Goal: Transaction & Acquisition: Book appointment/travel/reservation

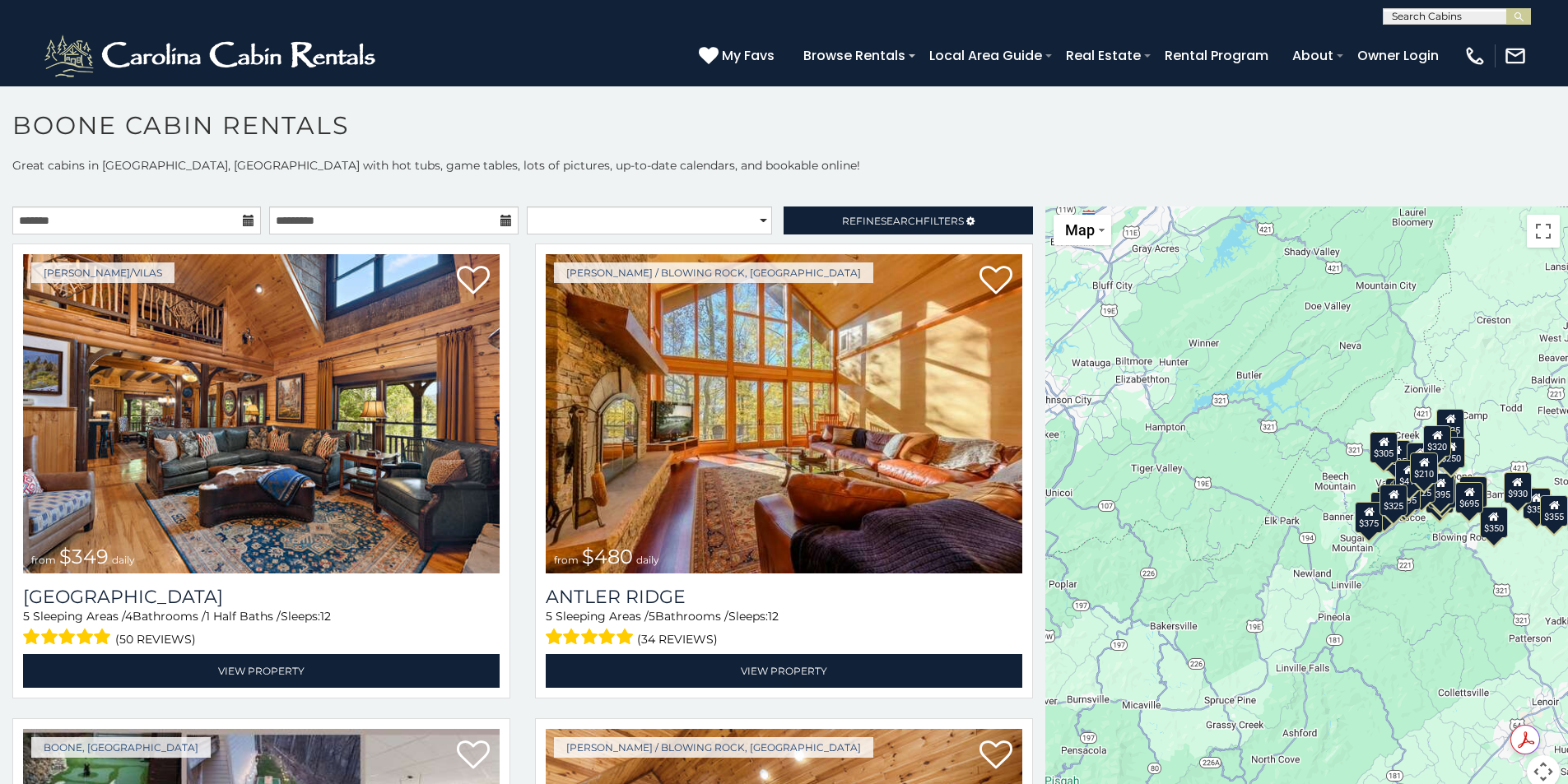
click at [246, 219] on icon at bounding box center [248, 220] width 11 height 11
click at [243, 221] on icon at bounding box center [248, 220] width 11 height 11
click at [171, 224] on input "text" at bounding box center [137, 220] width 249 height 28
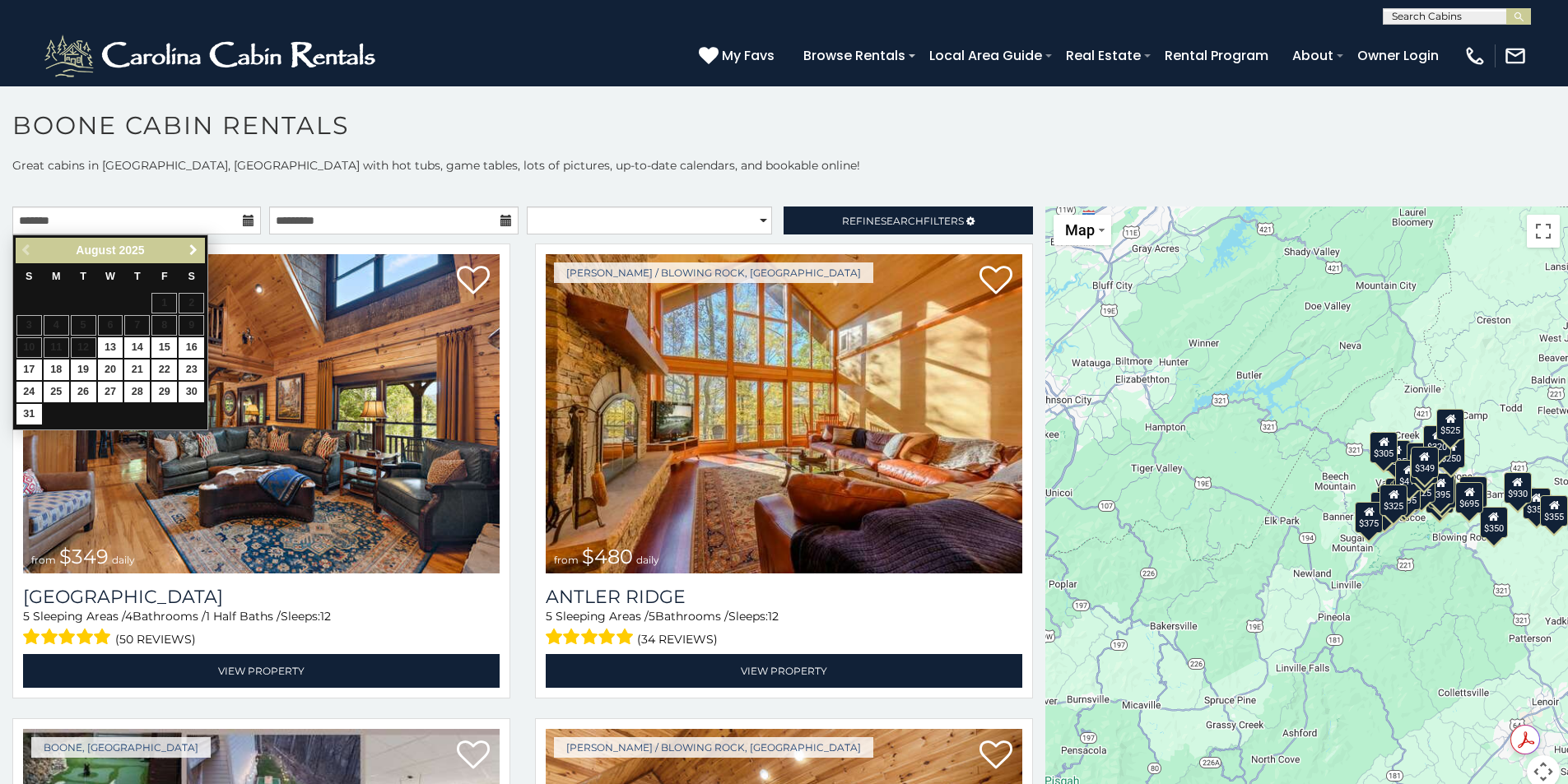
click at [190, 251] on span "Next" at bounding box center [193, 250] width 13 height 13
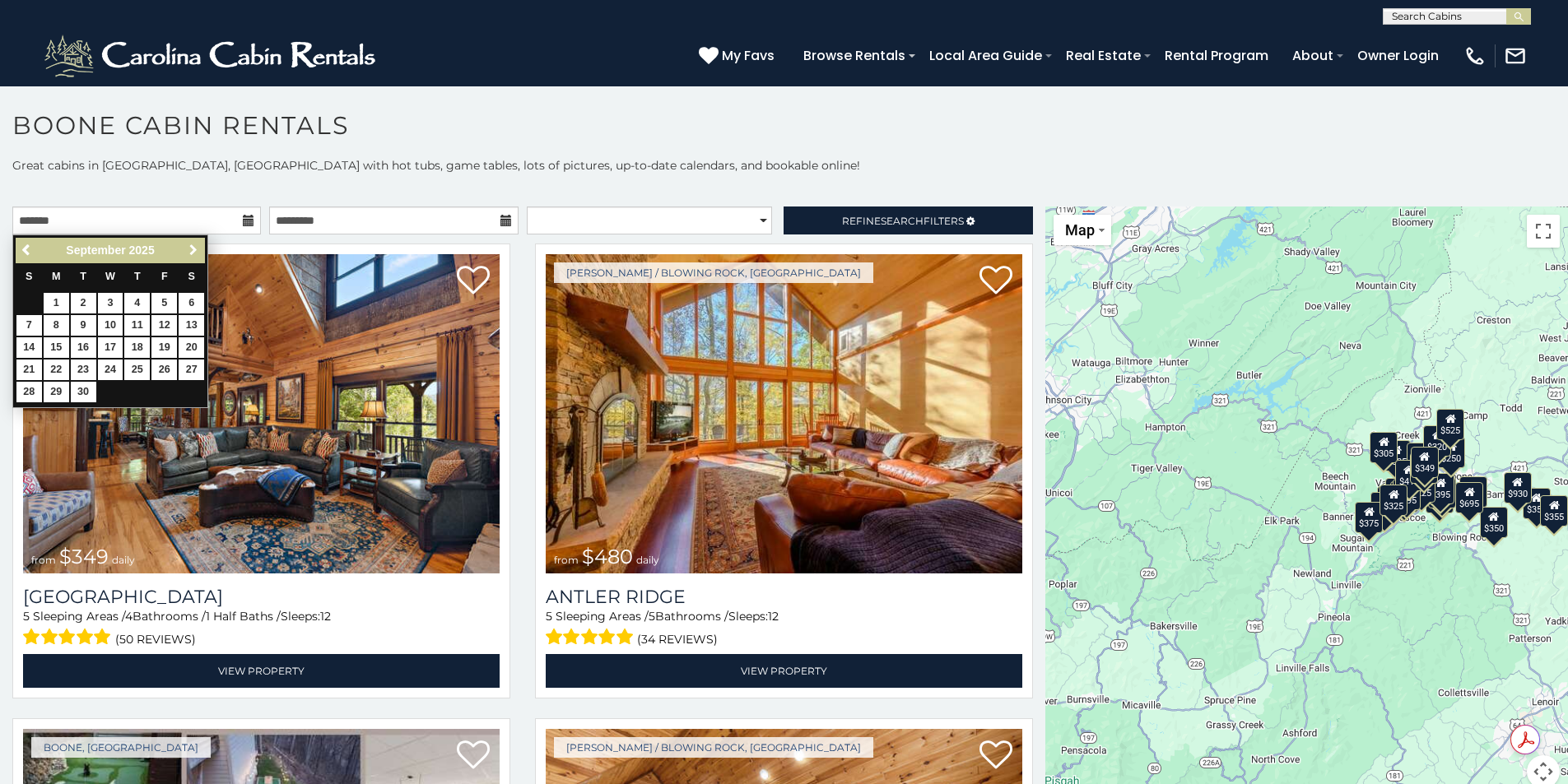
click at [190, 251] on span "Next" at bounding box center [193, 250] width 13 height 13
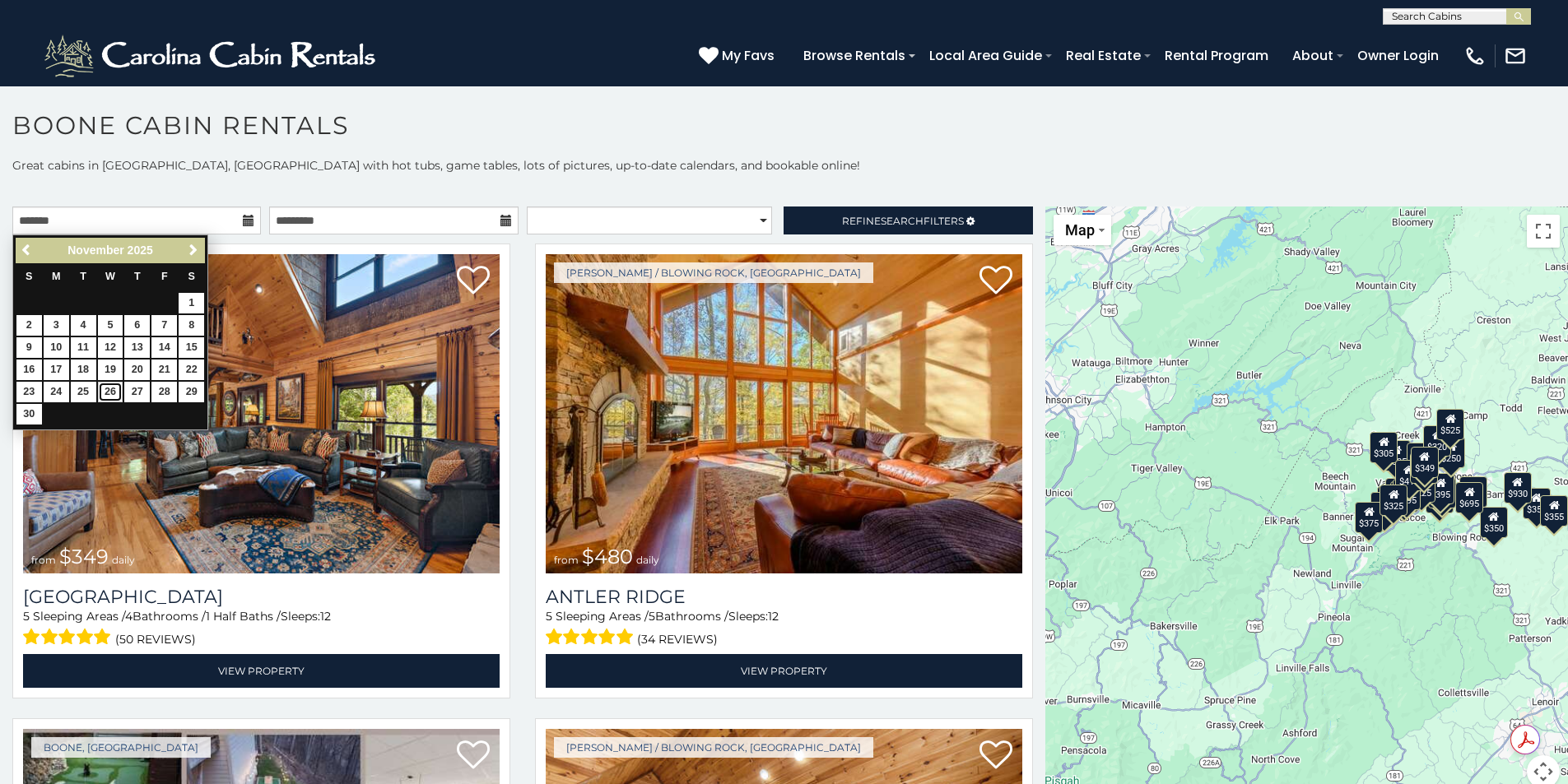
click at [115, 392] on link "26" at bounding box center [111, 392] width 25 height 21
type input "**********"
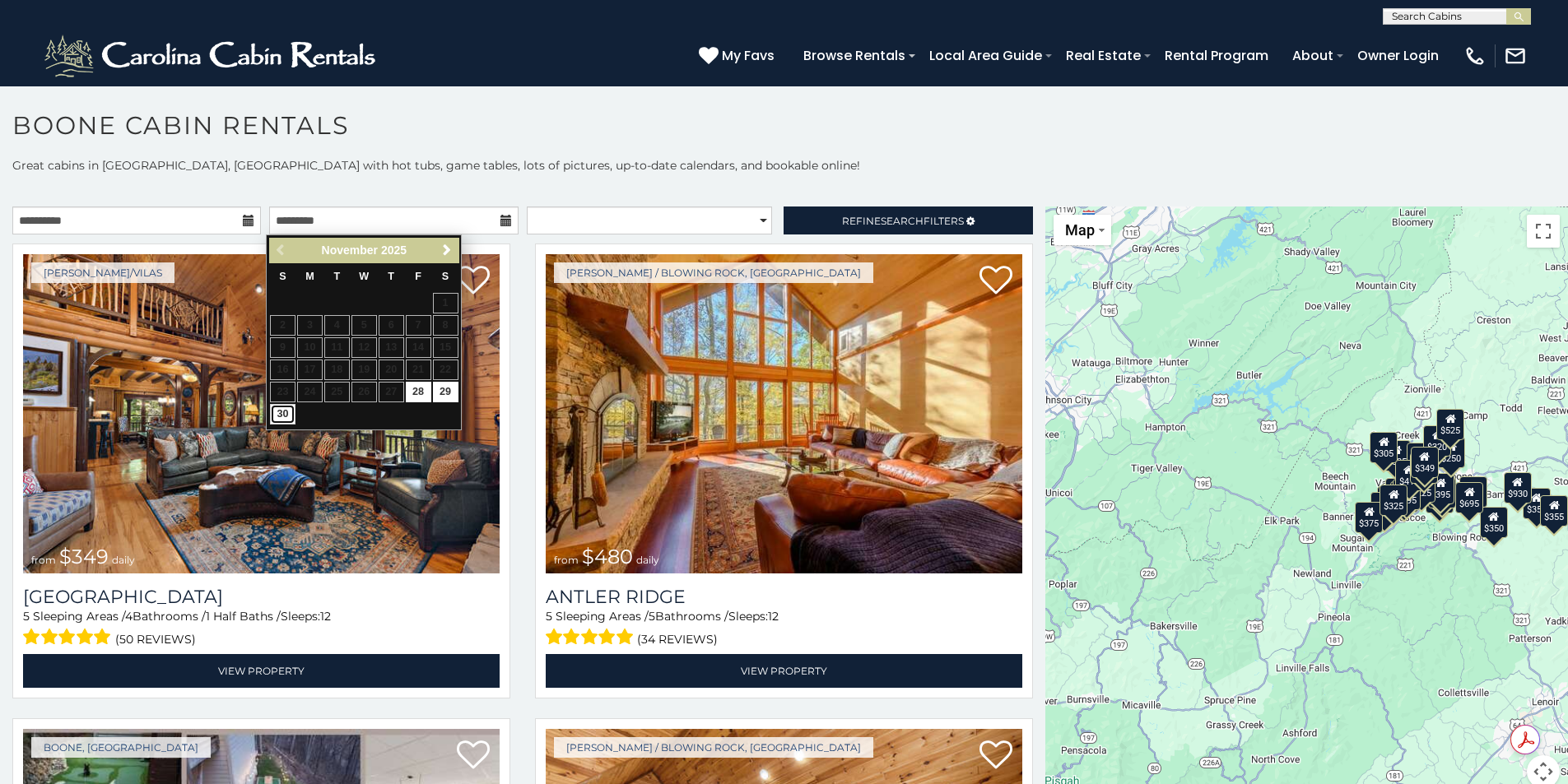
click at [278, 409] on link "30" at bounding box center [282, 414] width 25 height 21
type input "**********"
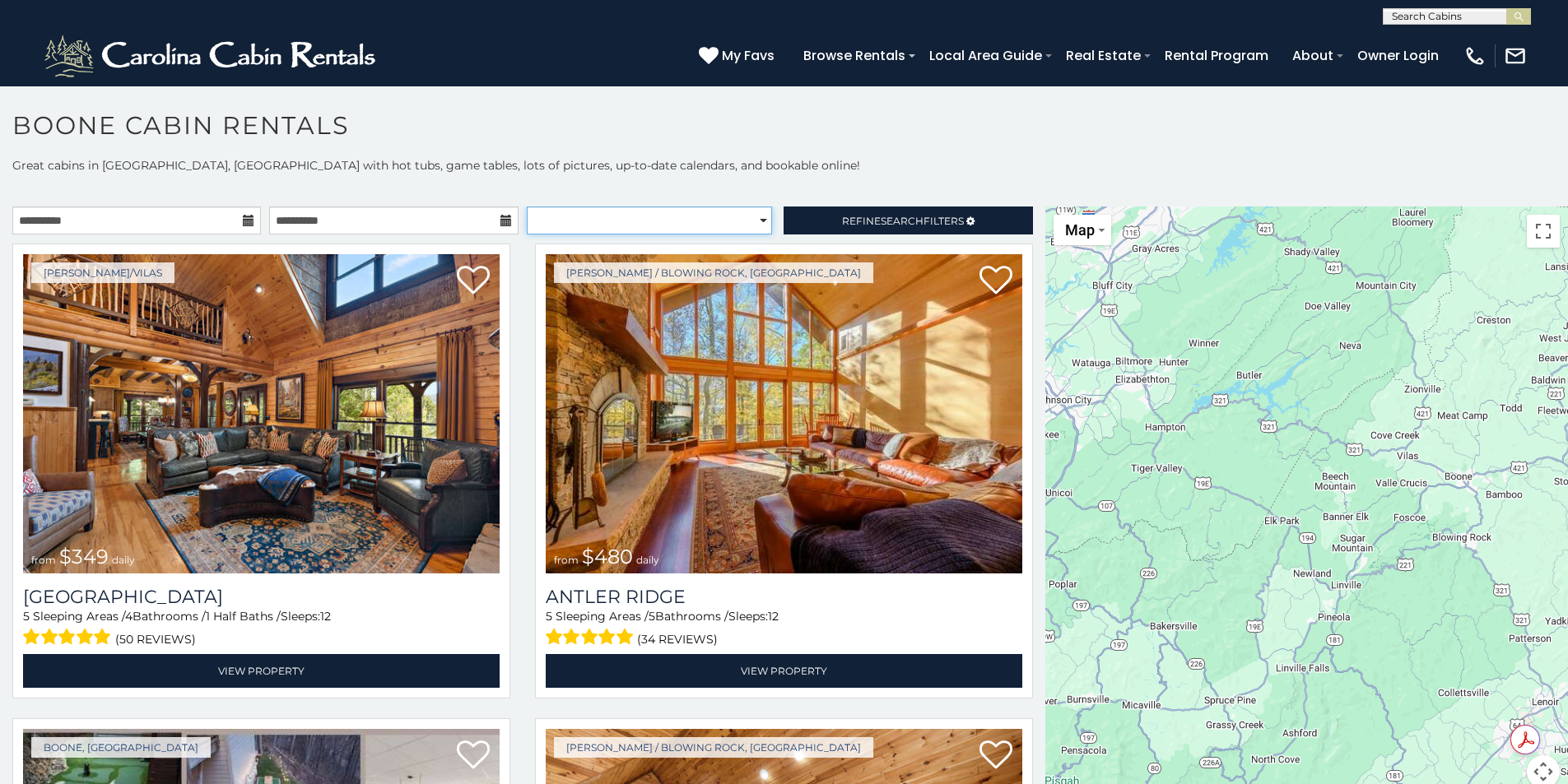
click at [740, 211] on select "**********" at bounding box center [649, 220] width 245 height 28
click at [526, 206] on select "**********" at bounding box center [649, 220] width 245 height 28
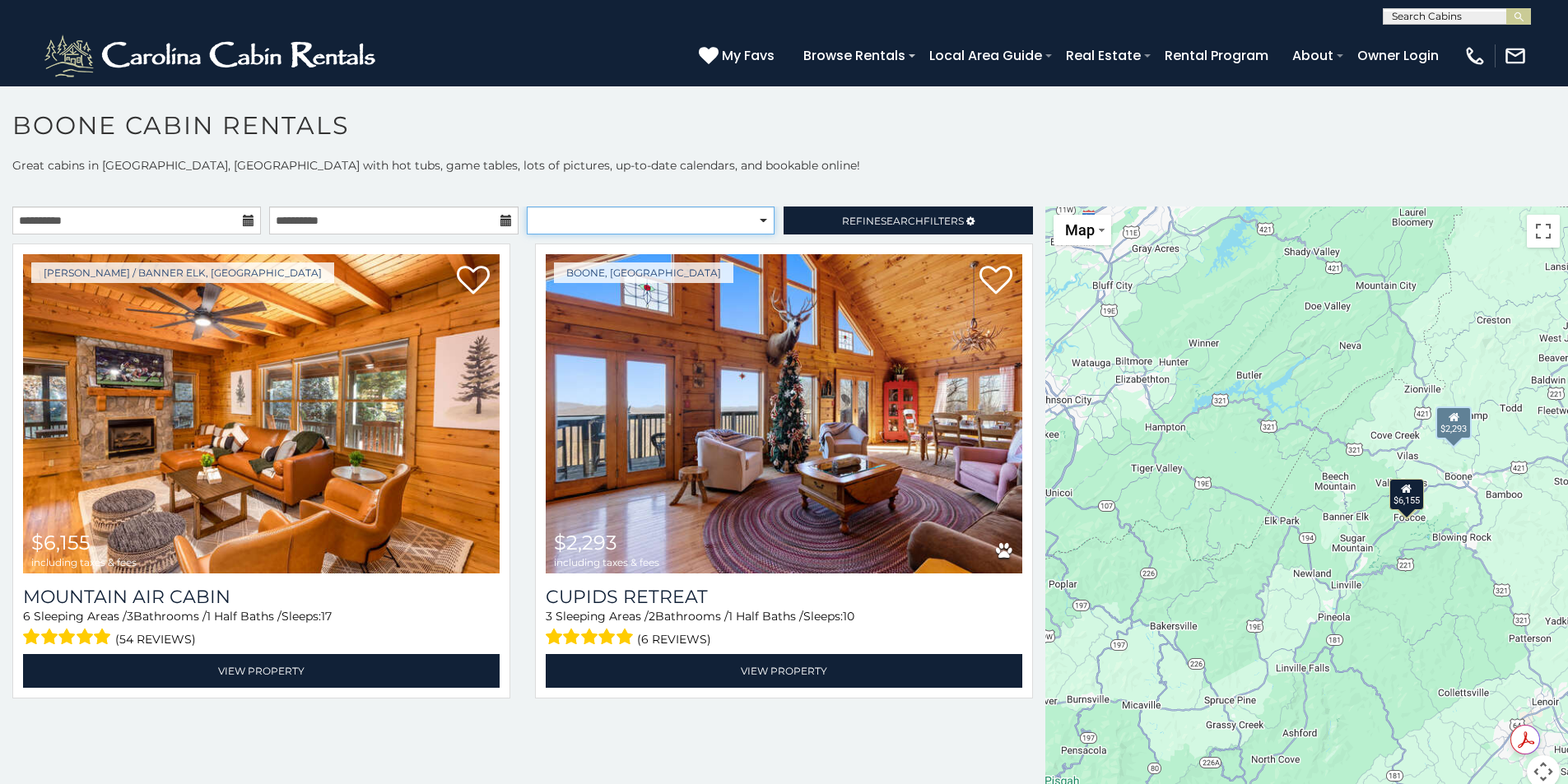
select select "**********"
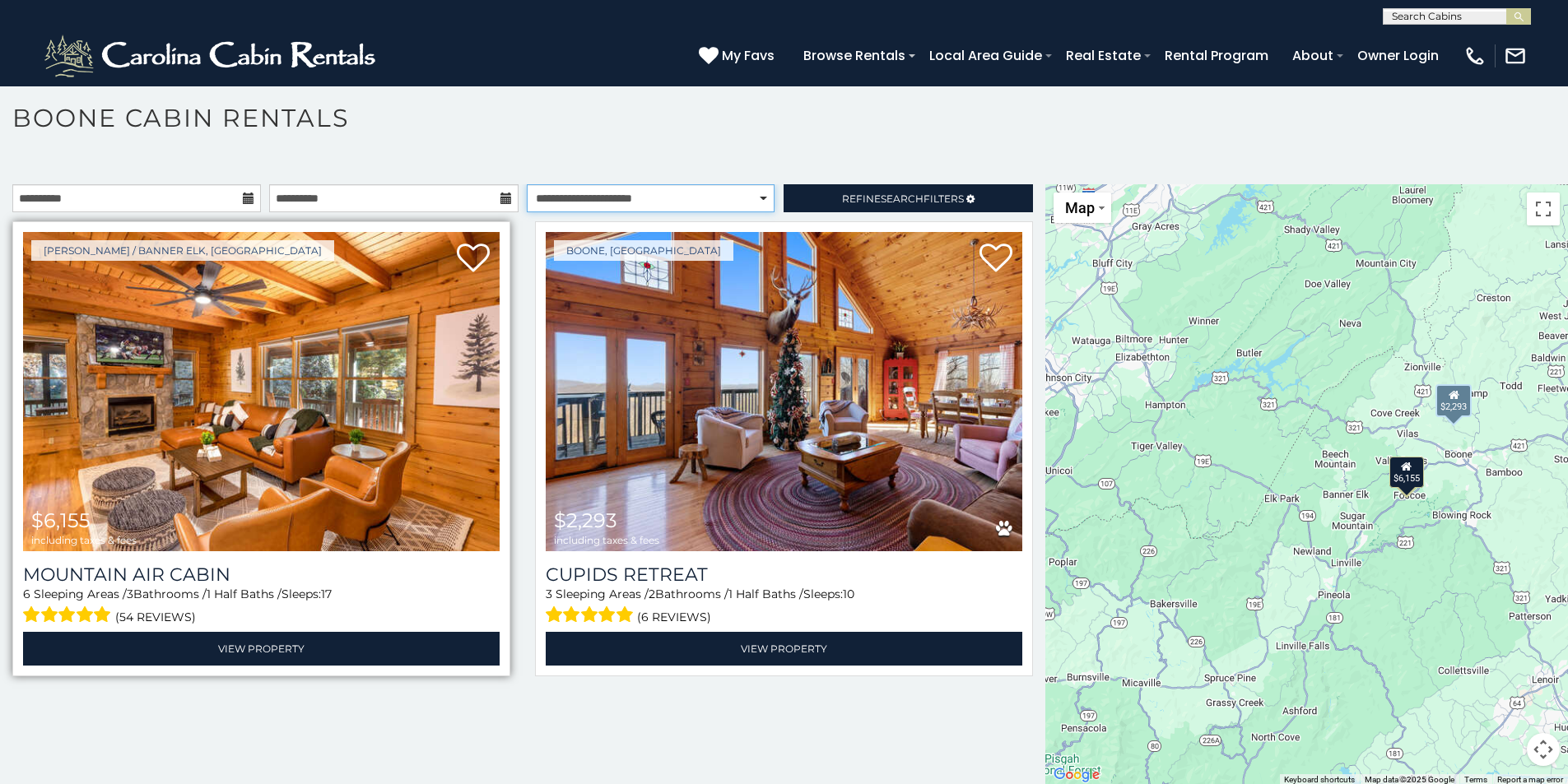
scroll to position [9, 0]
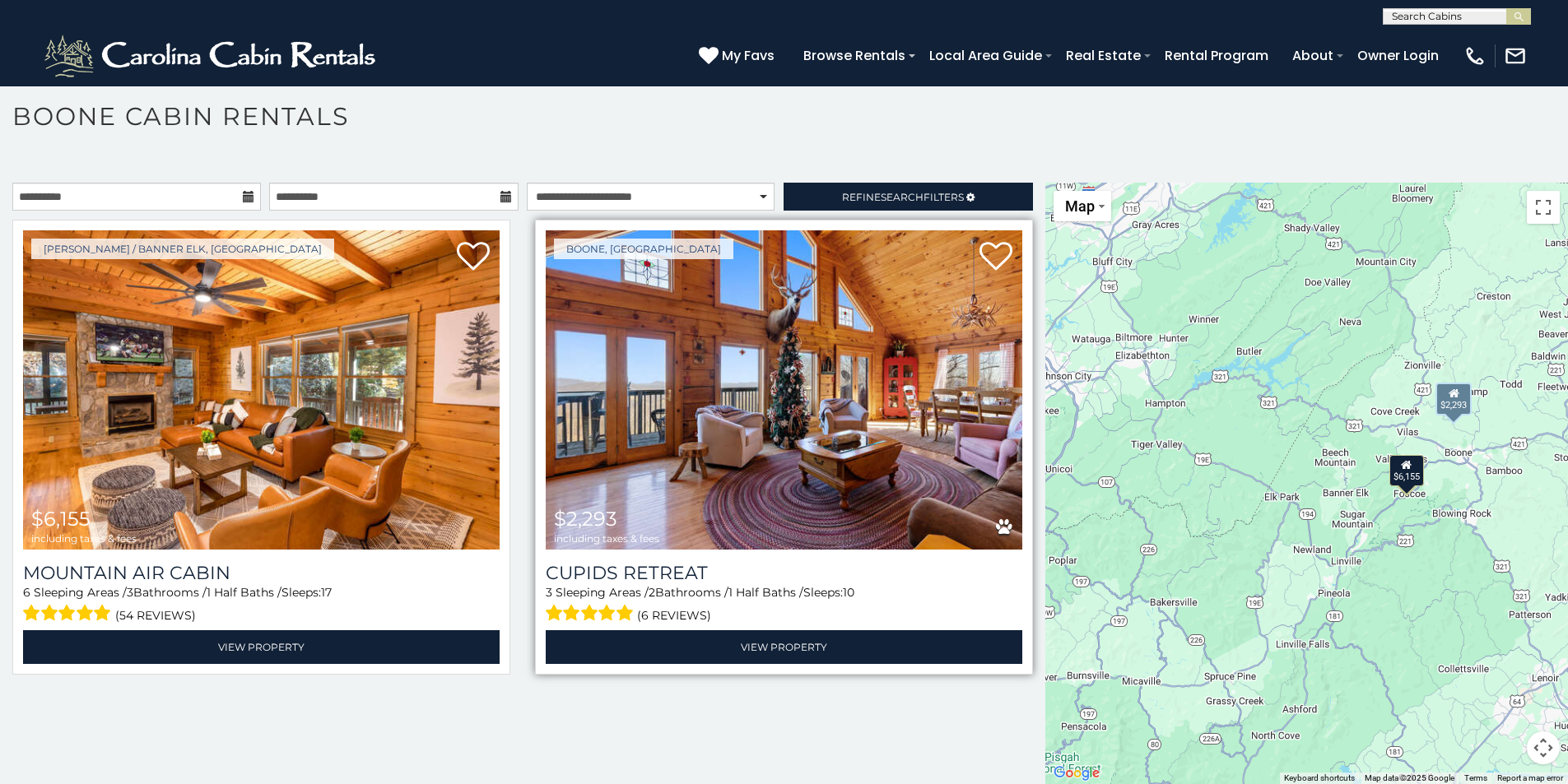
click at [835, 430] on img at bounding box center [784, 390] width 477 height 319
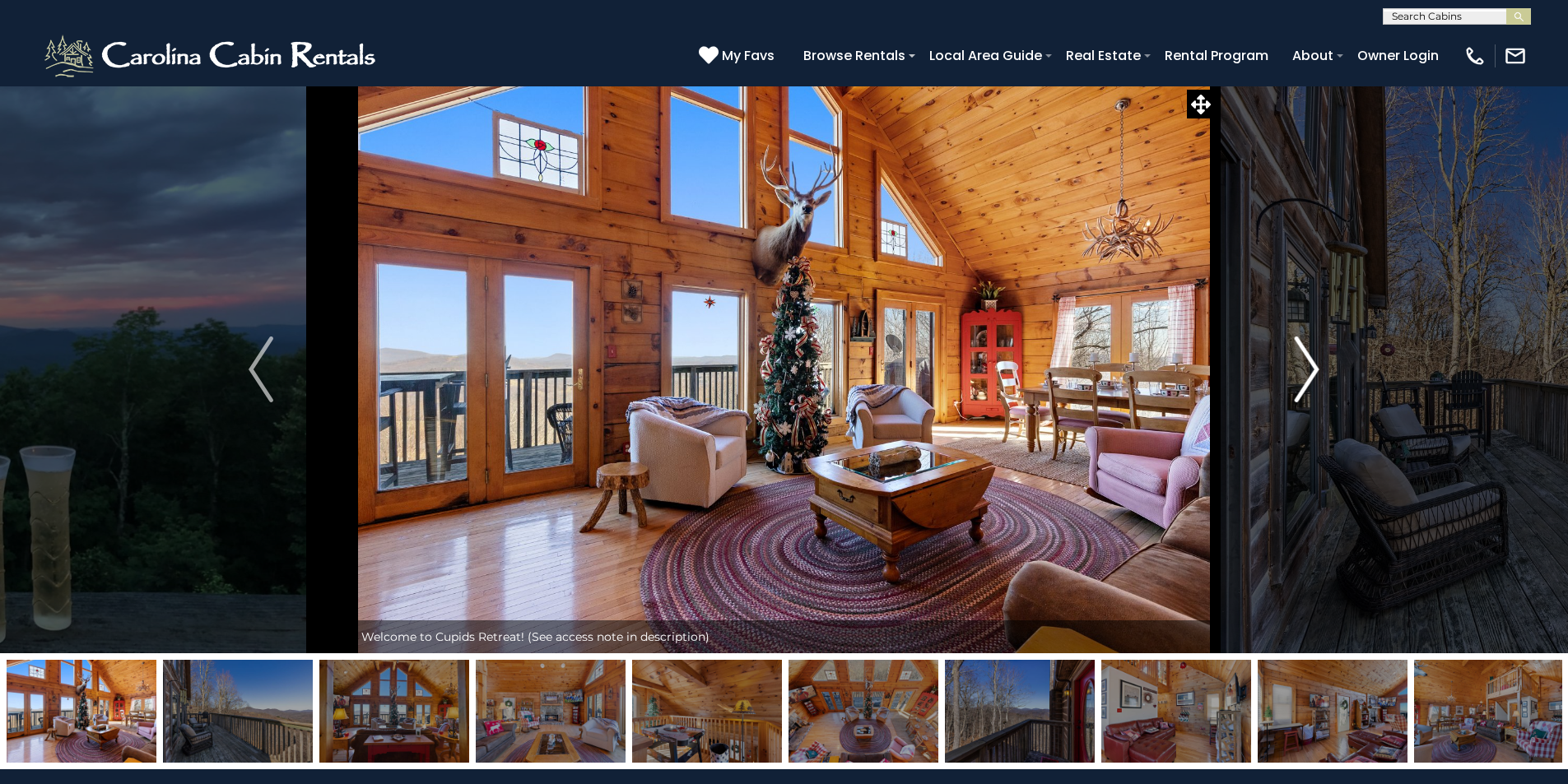
click at [1310, 372] on img "Next" at bounding box center [1307, 370] width 24 height 66
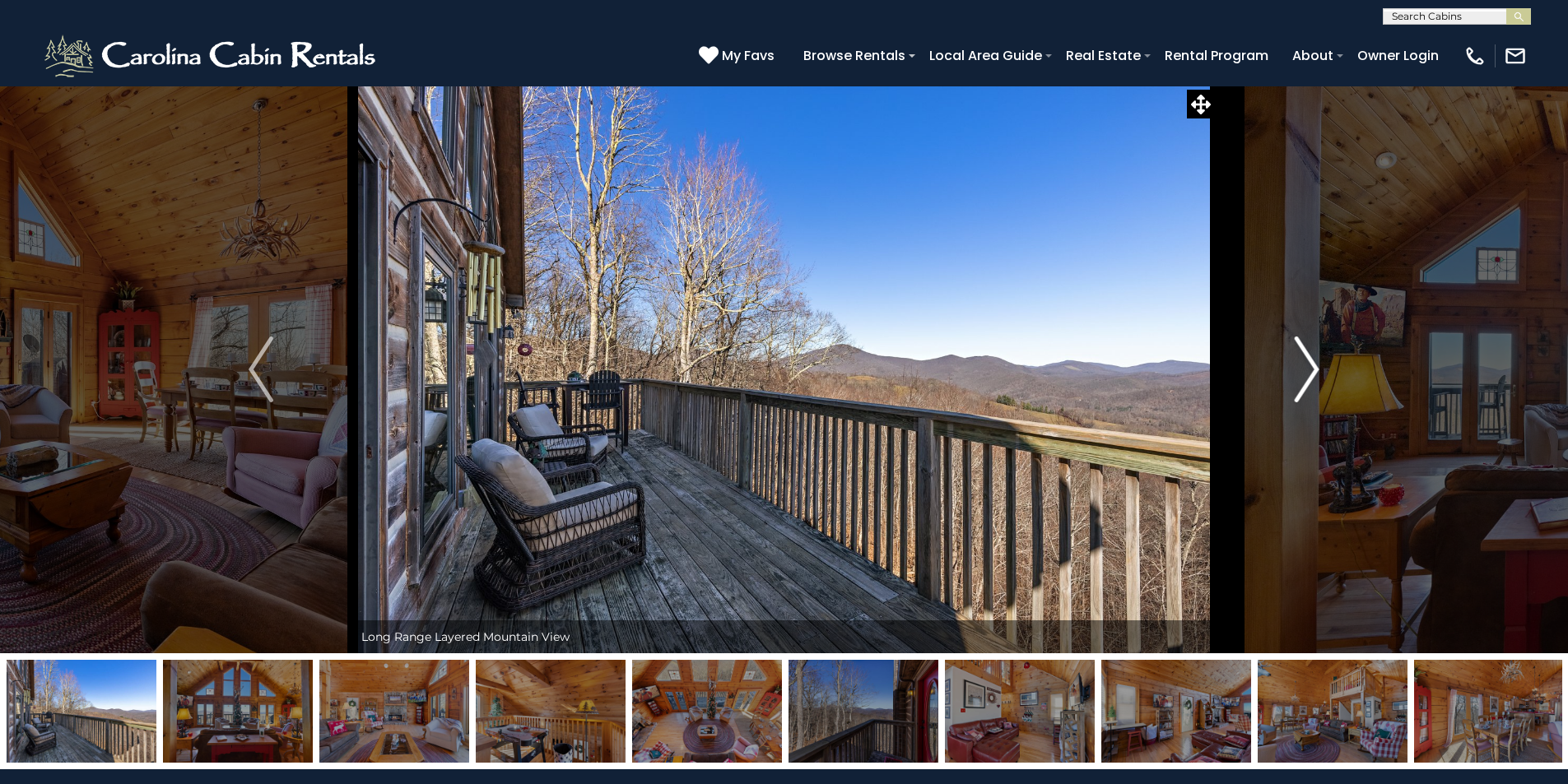
click at [1310, 372] on img "Next" at bounding box center [1307, 370] width 24 height 66
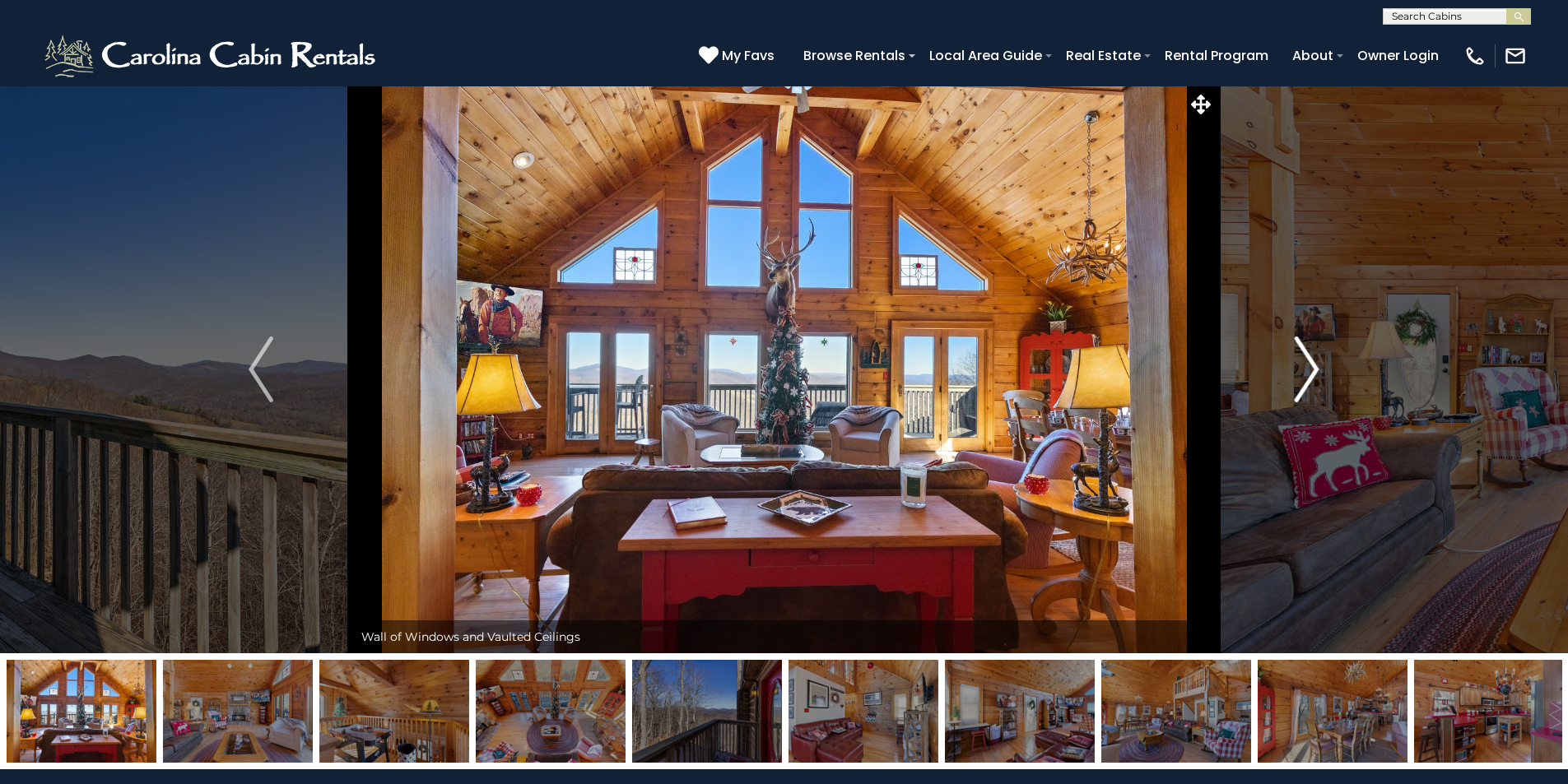
click at [1310, 372] on img "Next" at bounding box center [1307, 370] width 24 height 66
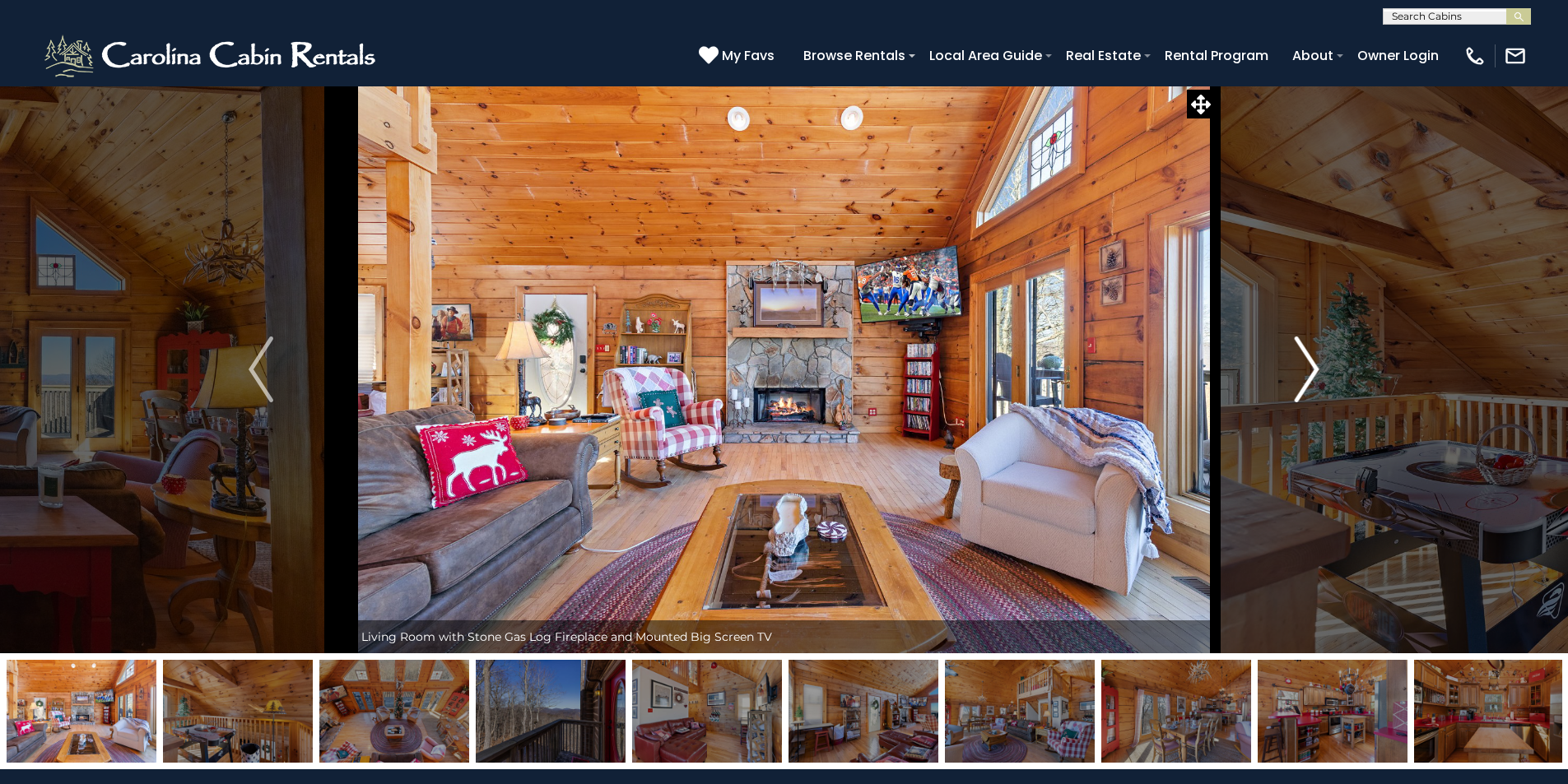
click at [1310, 372] on img "Next" at bounding box center [1307, 370] width 24 height 66
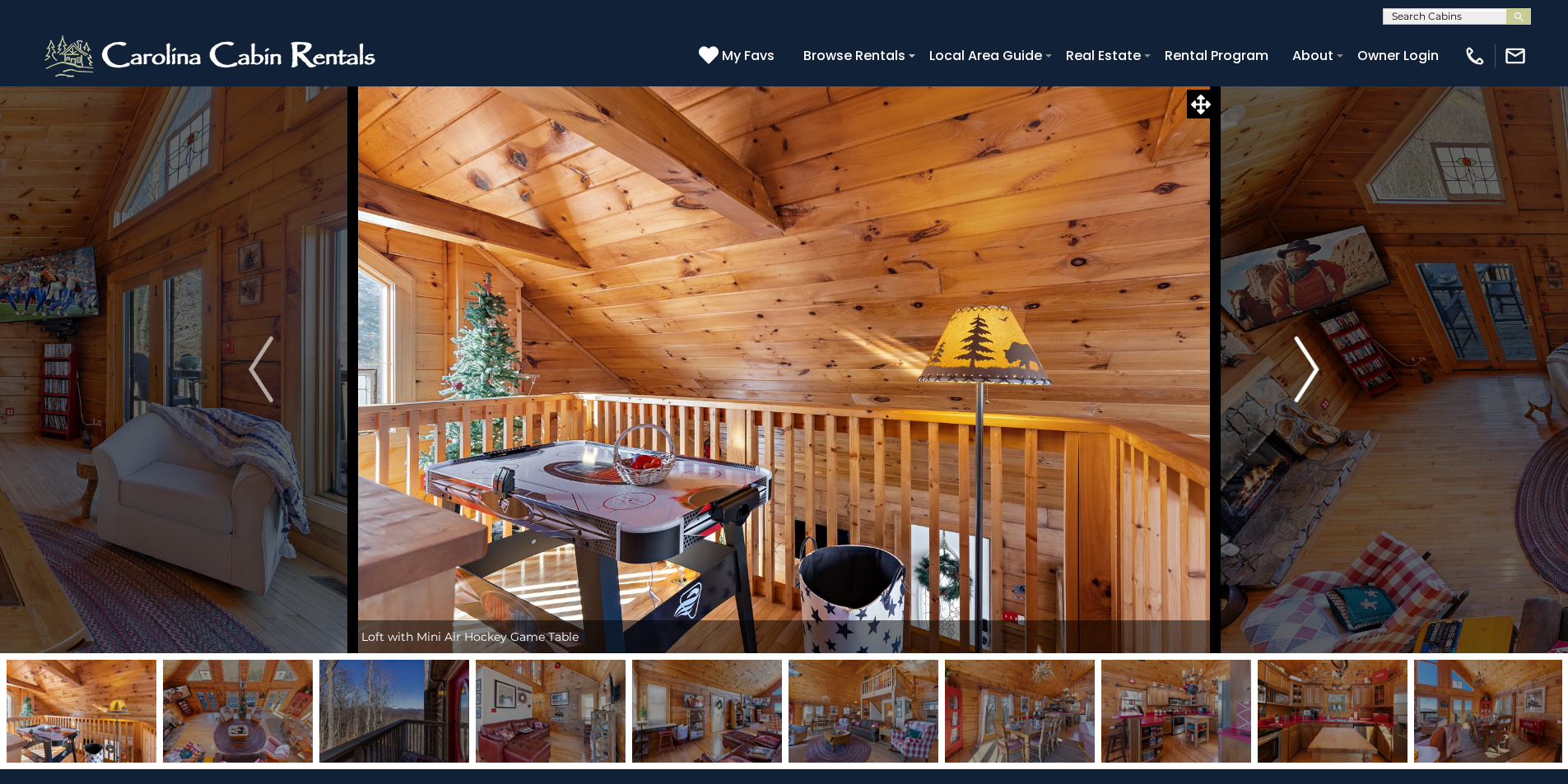
click at [1310, 372] on img "Next" at bounding box center [1307, 370] width 24 height 66
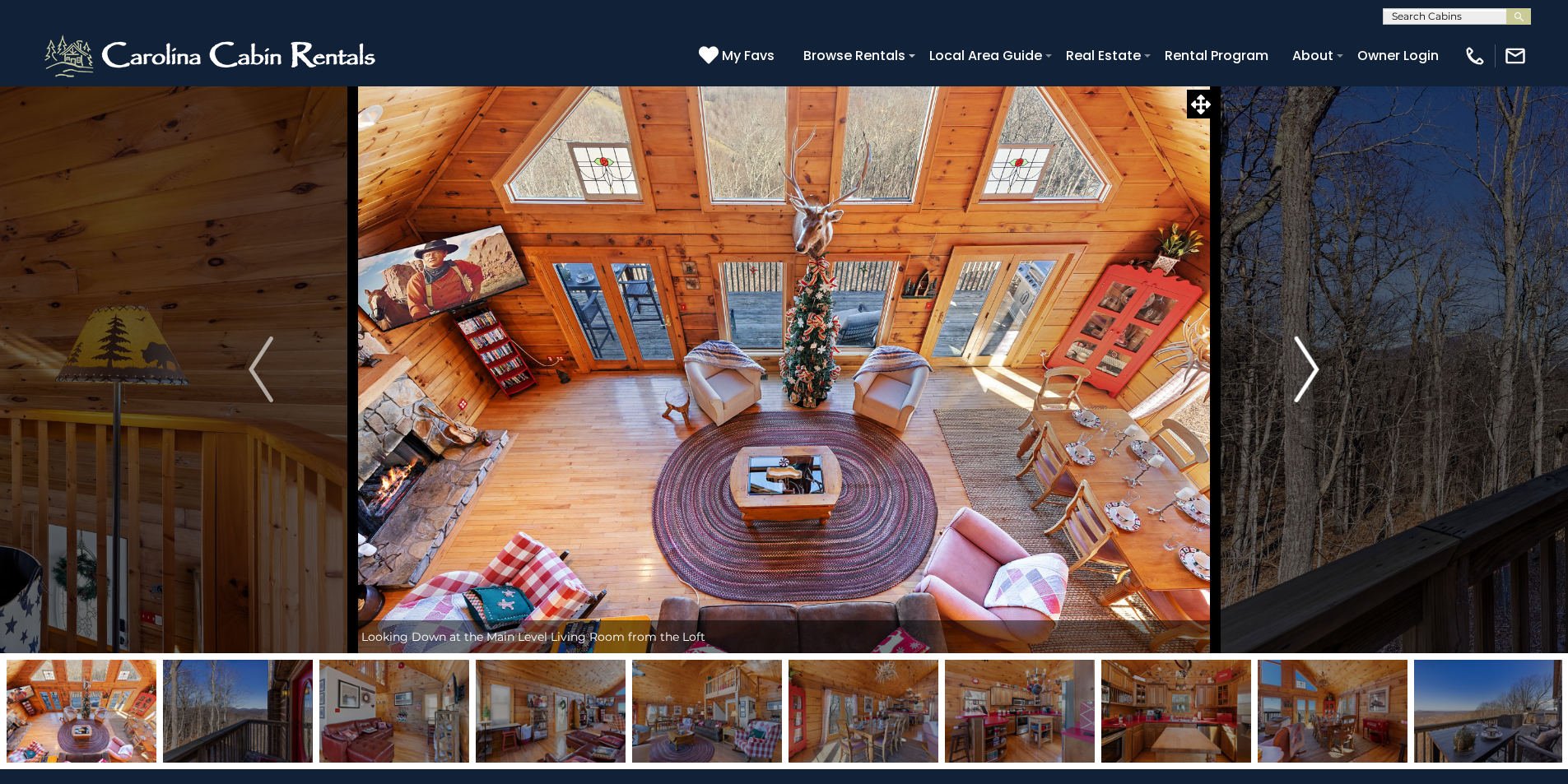
click at [1310, 372] on img "Next" at bounding box center [1307, 370] width 24 height 66
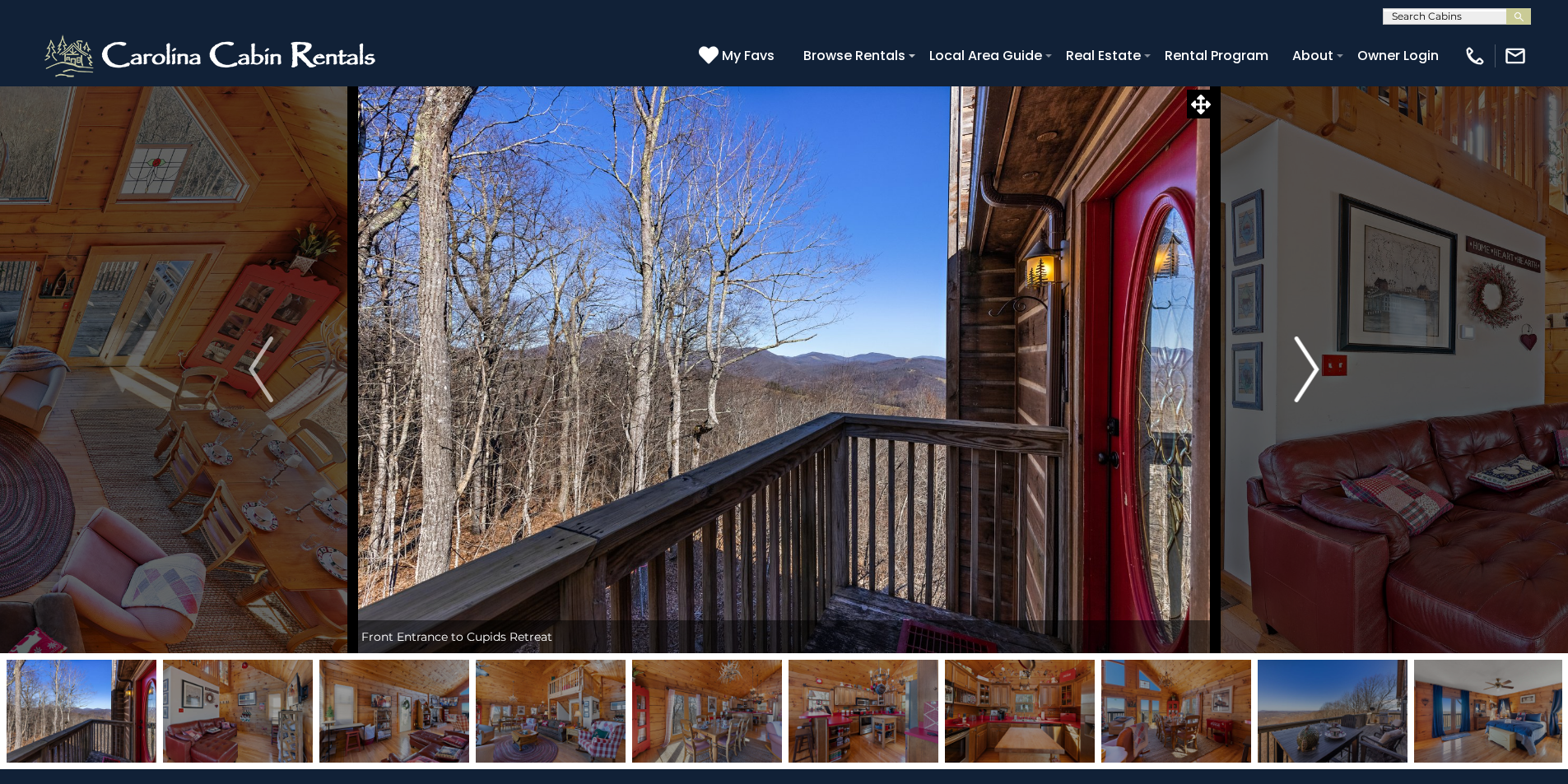
click at [1310, 372] on img "Next" at bounding box center [1307, 370] width 24 height 66
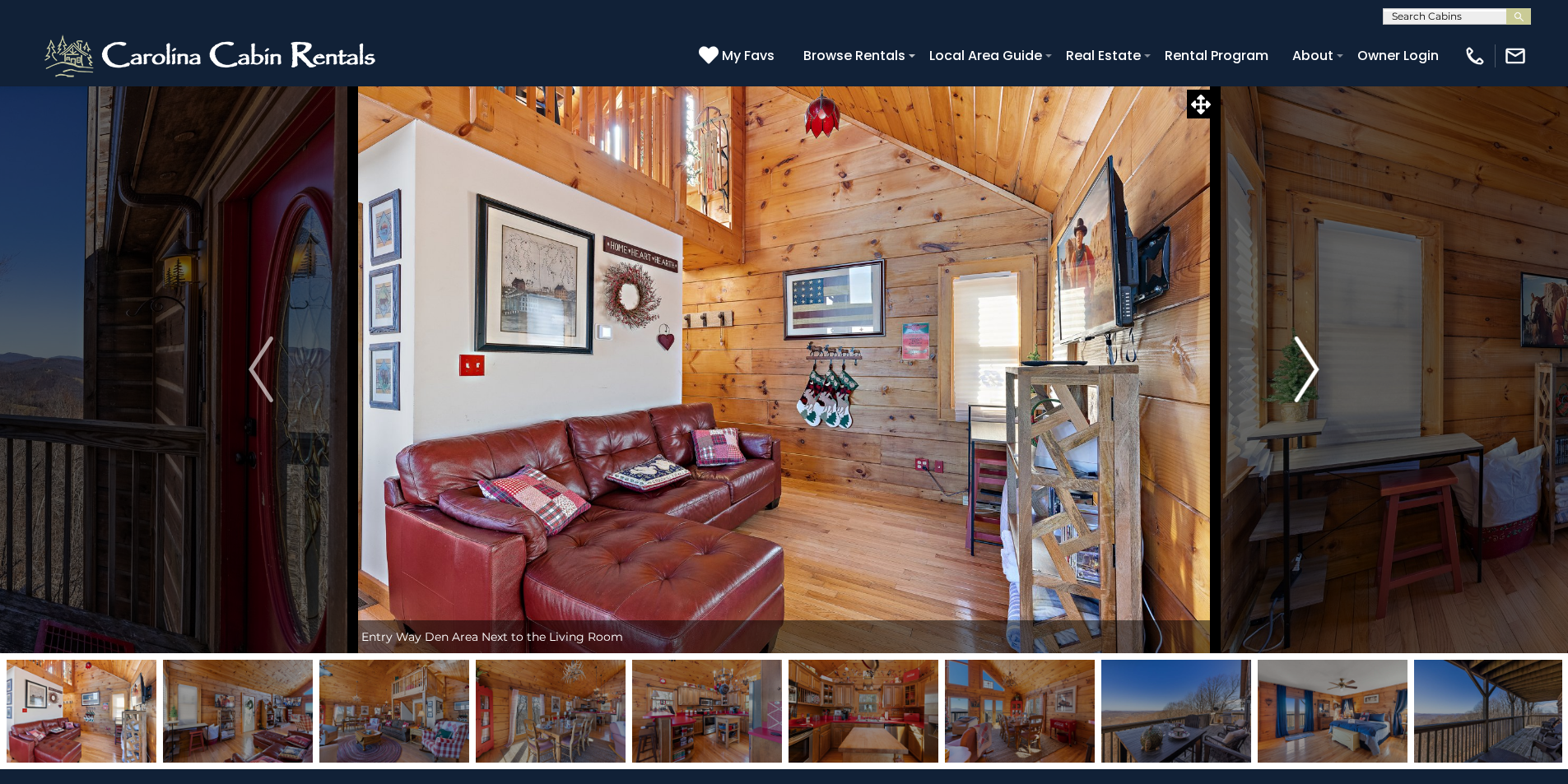
click at [1310, 372] on img "Next" at bounding box center [1307, 370] width 24 height 66
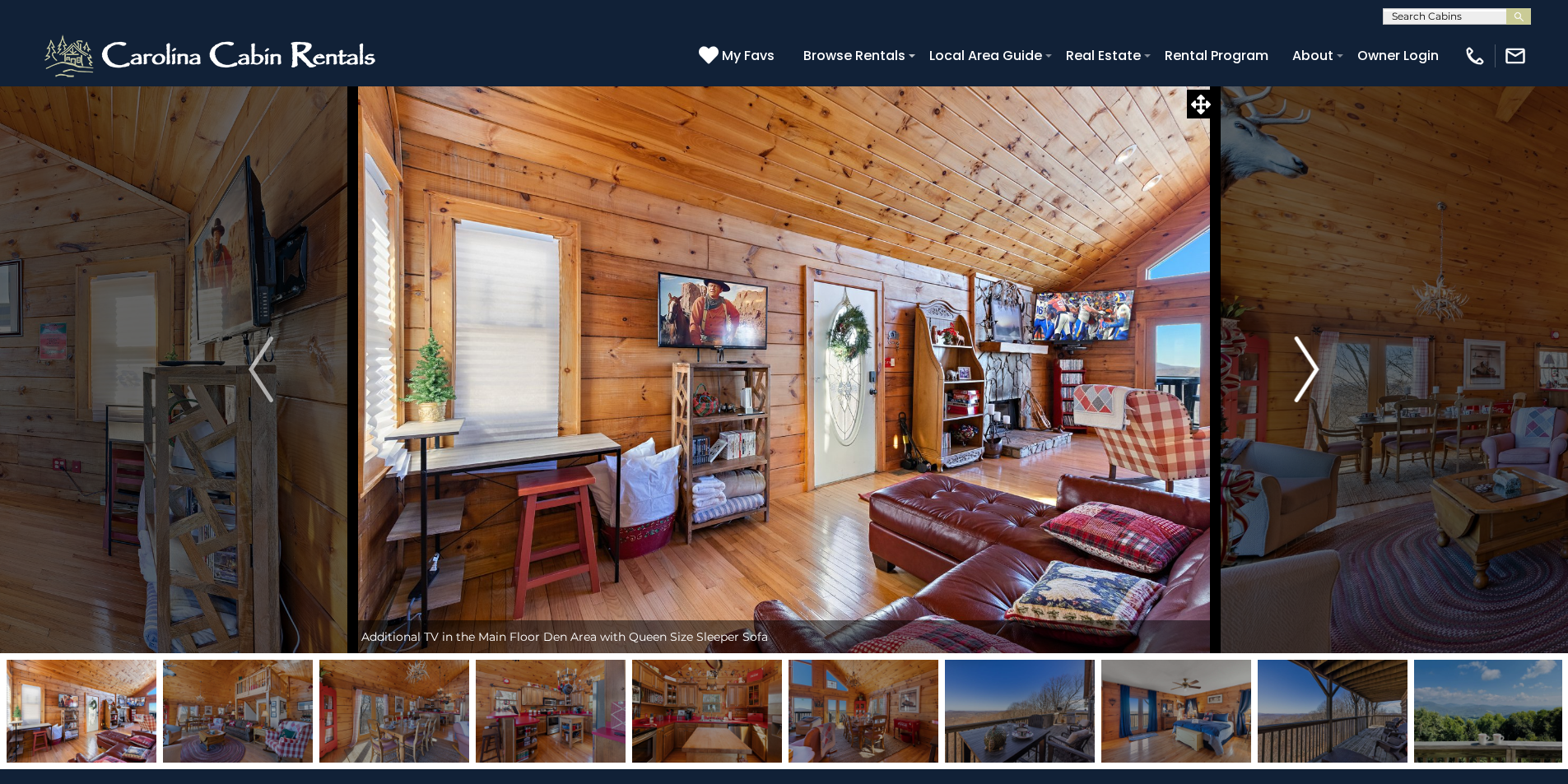
click at [1310, 372] on img "Next" at bounding box center [1307, 370] width 24 height 66
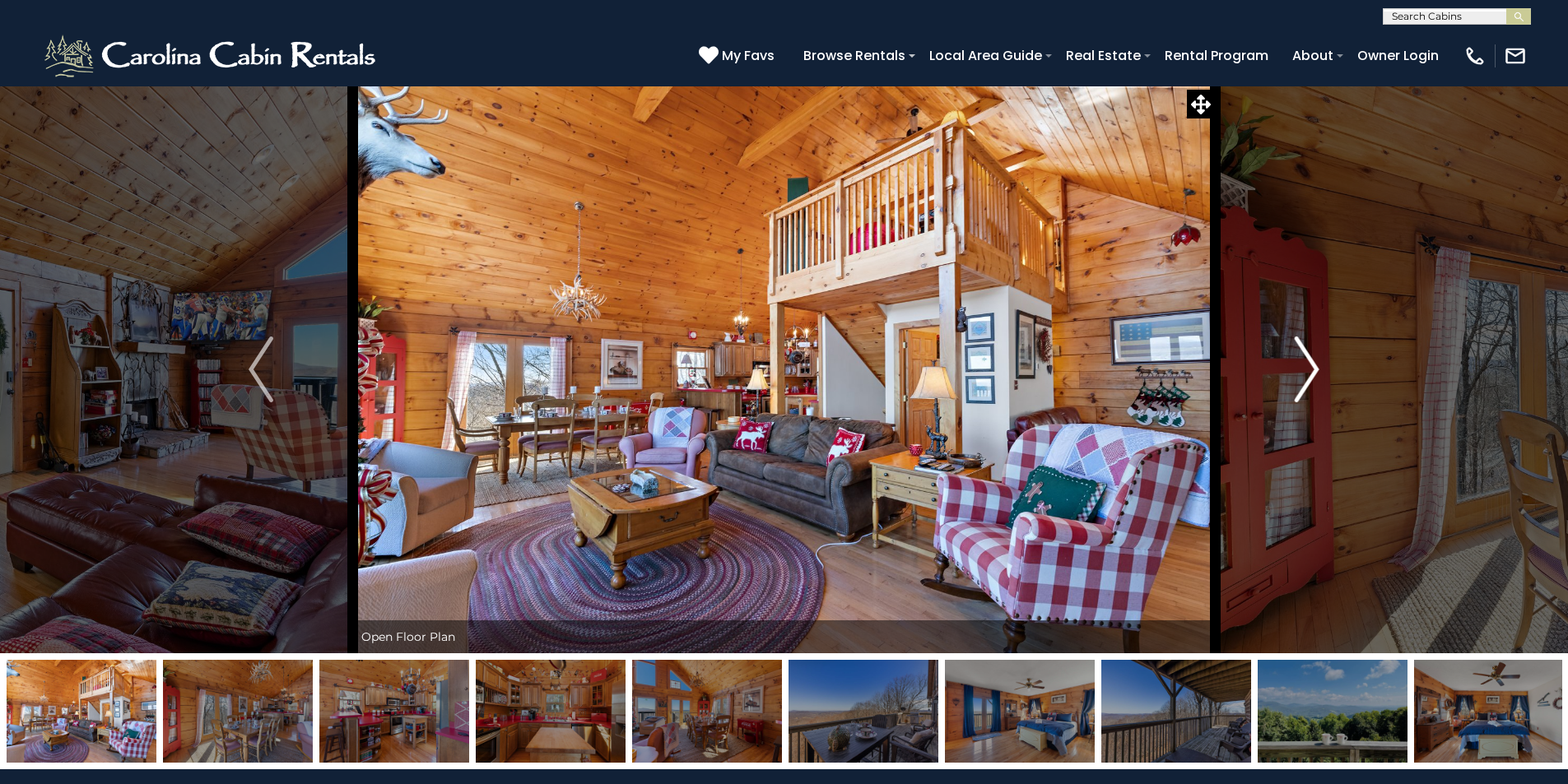
click at [1310, 372] on img "Next" at bounding box center [1307, 370] width 24 height 66
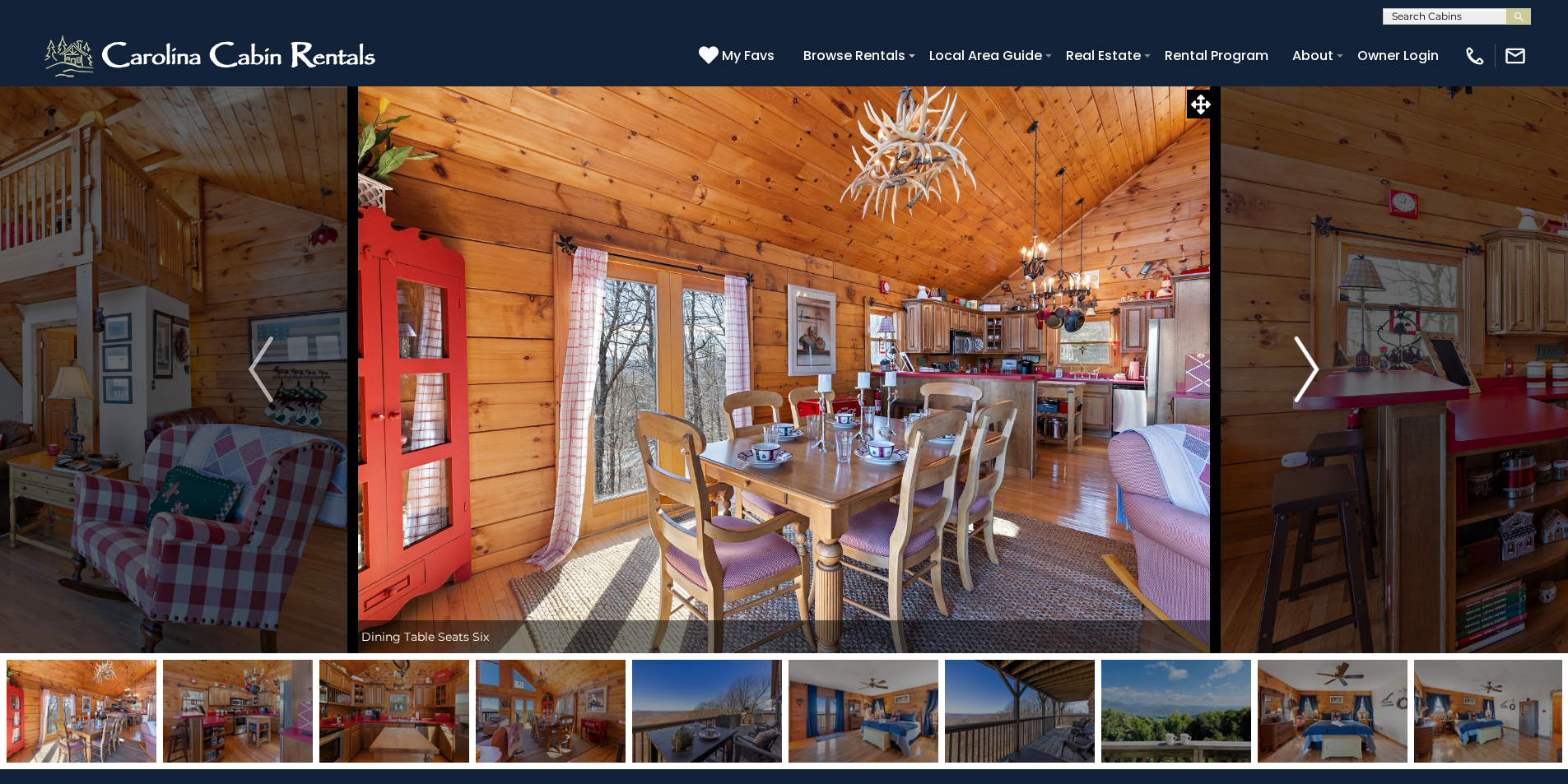
click at [1310, 372] on img "Next" at bounding box center [1307, 370] width 24 height 66
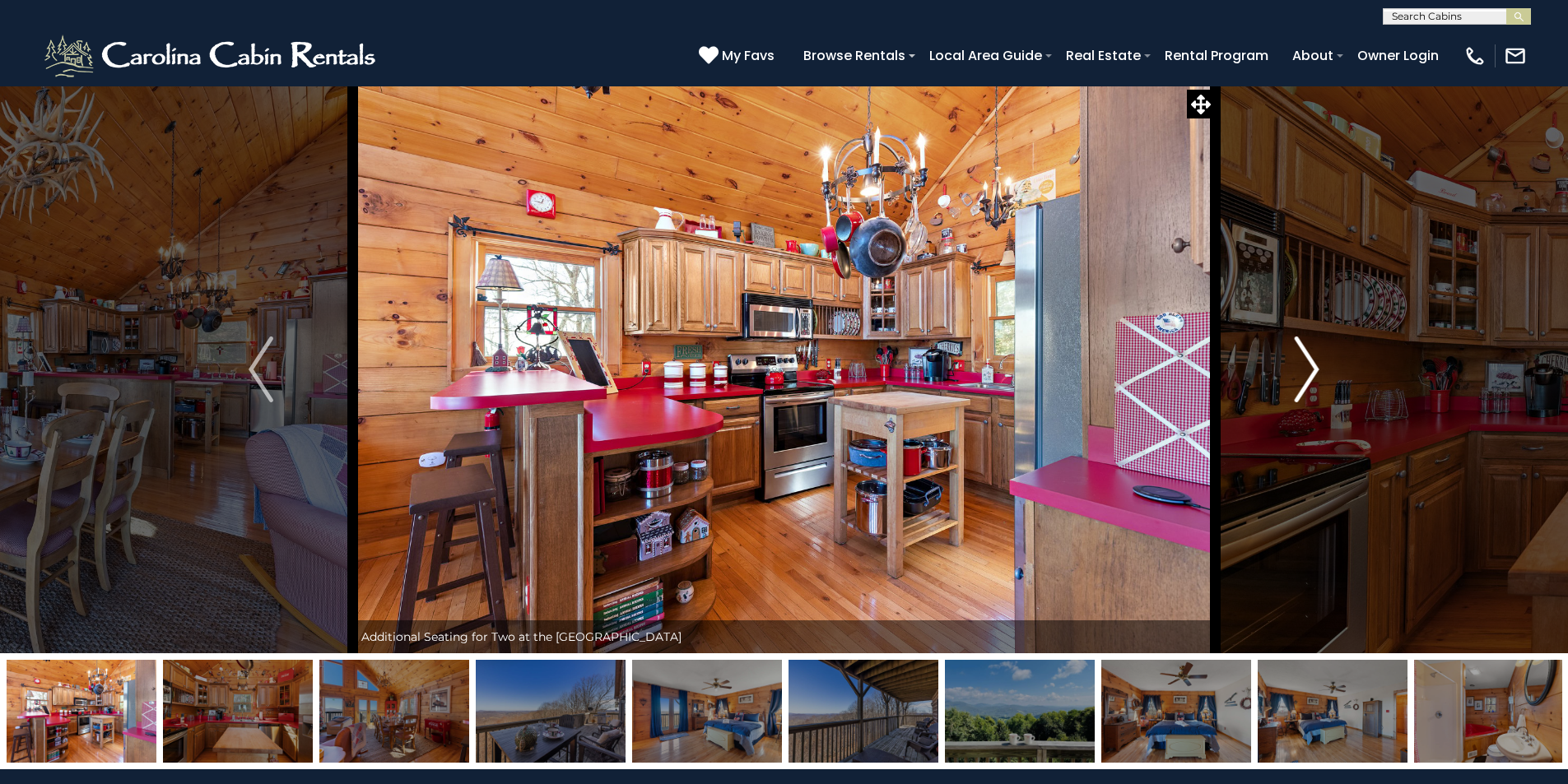
click at [1310, 372] on img "Next" at bounding box center [1307, 370] width 24 height 66
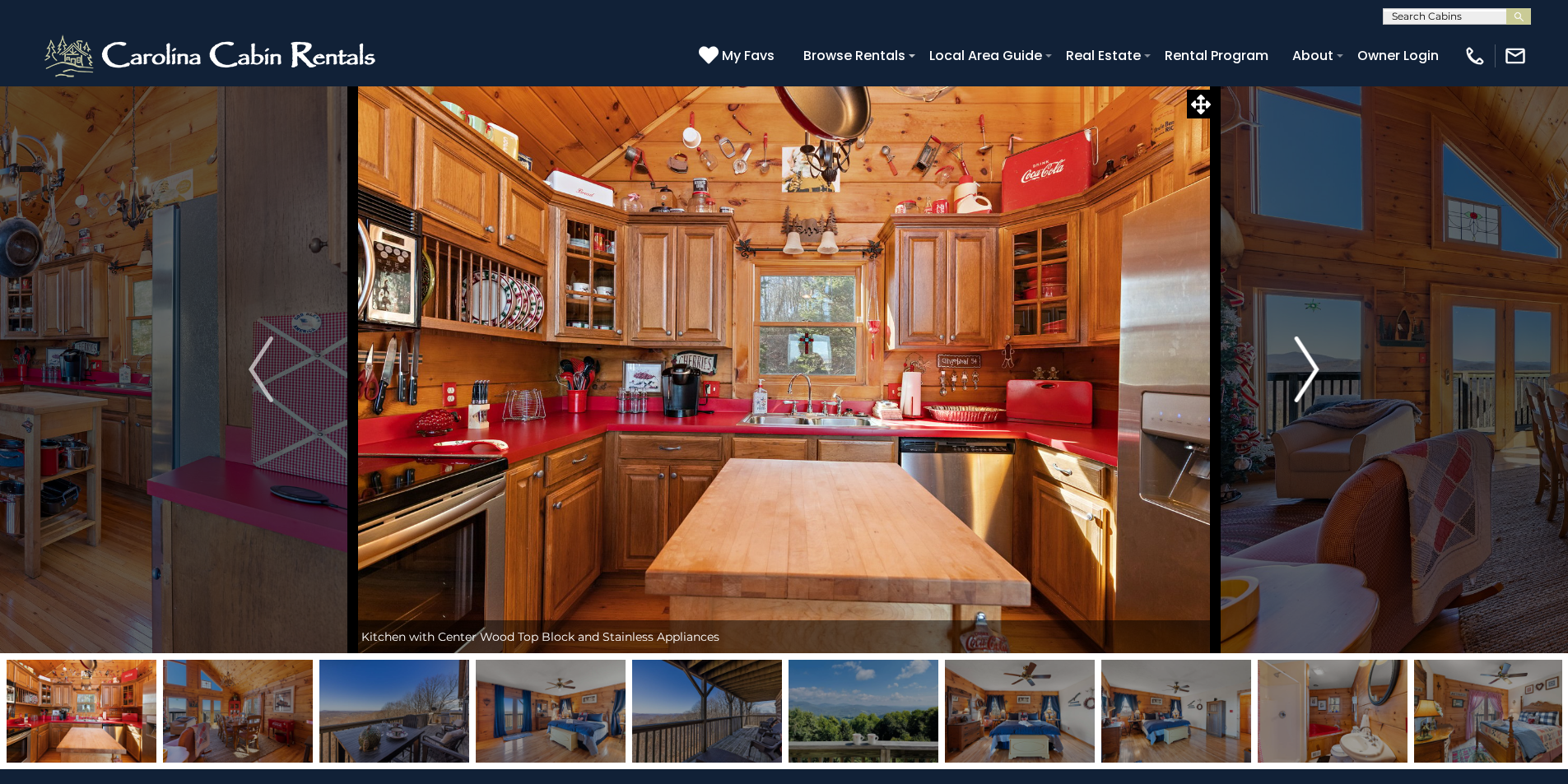
click at [1310, 372] on img "Next" at bounding box center [1307, 370] width 24 height 66
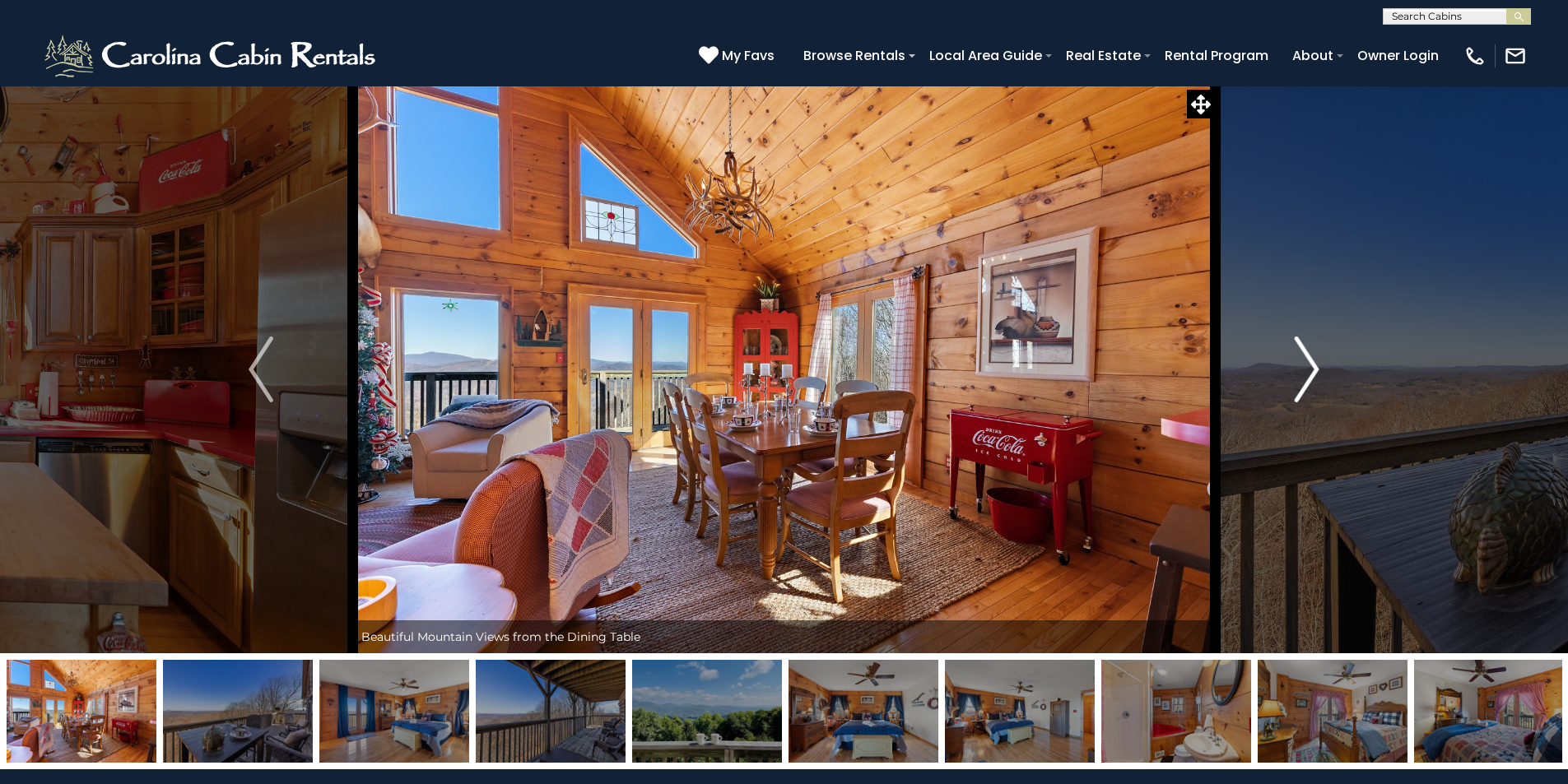
click at [1310, 372] on img "Next" at bounding box center [1307, 370] width 24 height 66
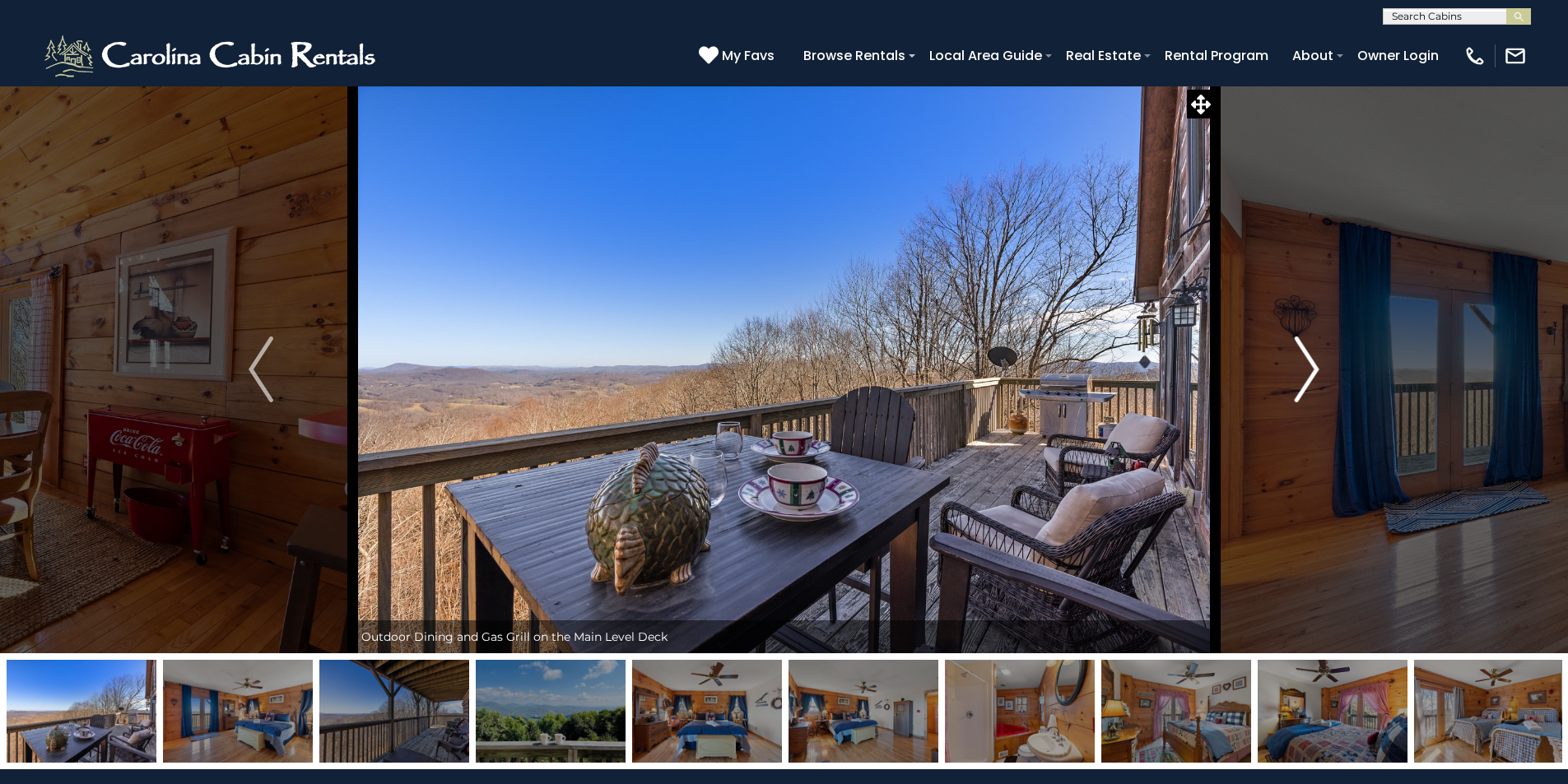
click at [1310, 372] on img "Next" at bounding box center [1307, 370] width 24 height 66
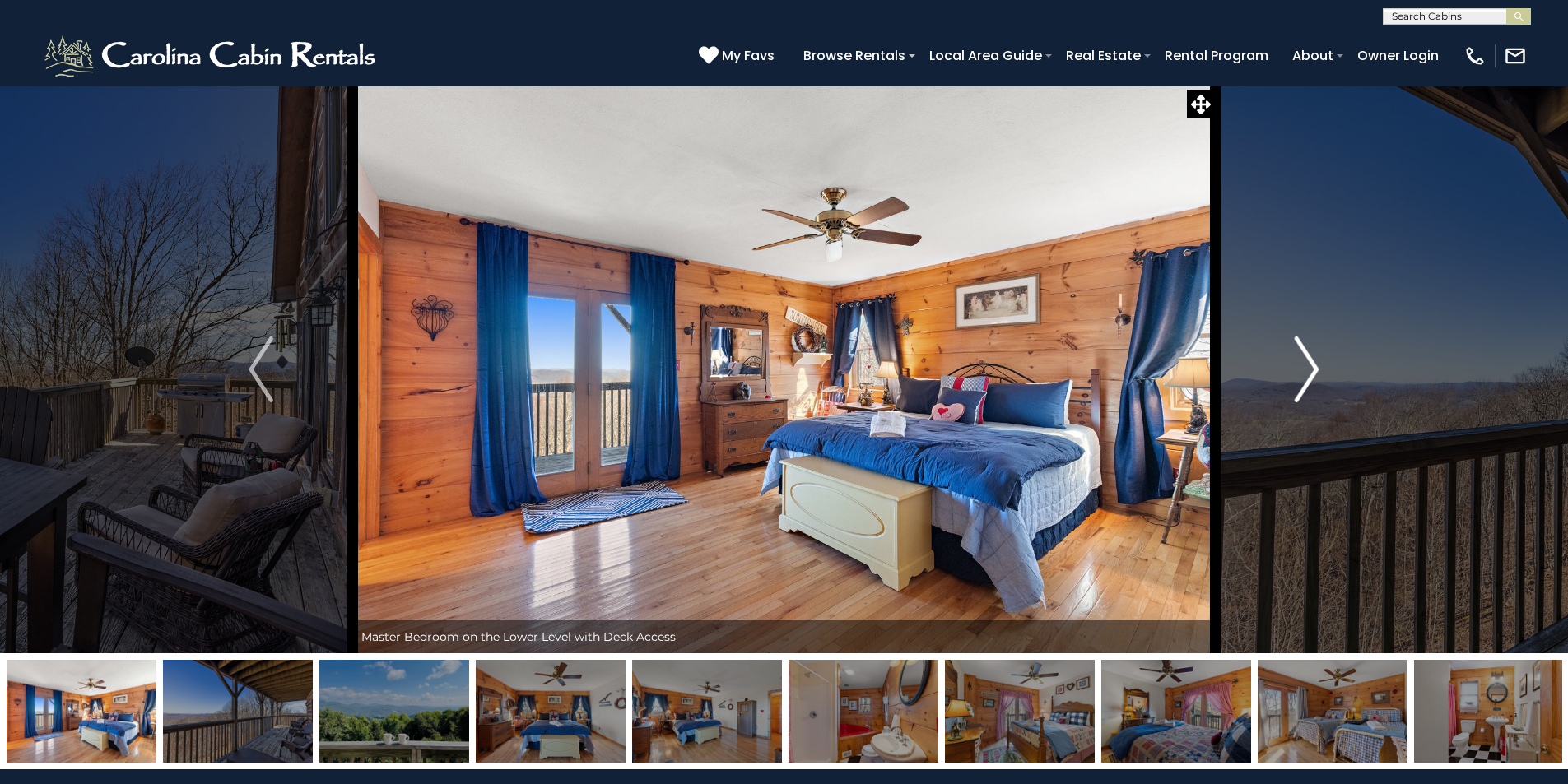
click at [1310, 372] on img "Next" at bounding box center [1307, 370] width 24 height 66
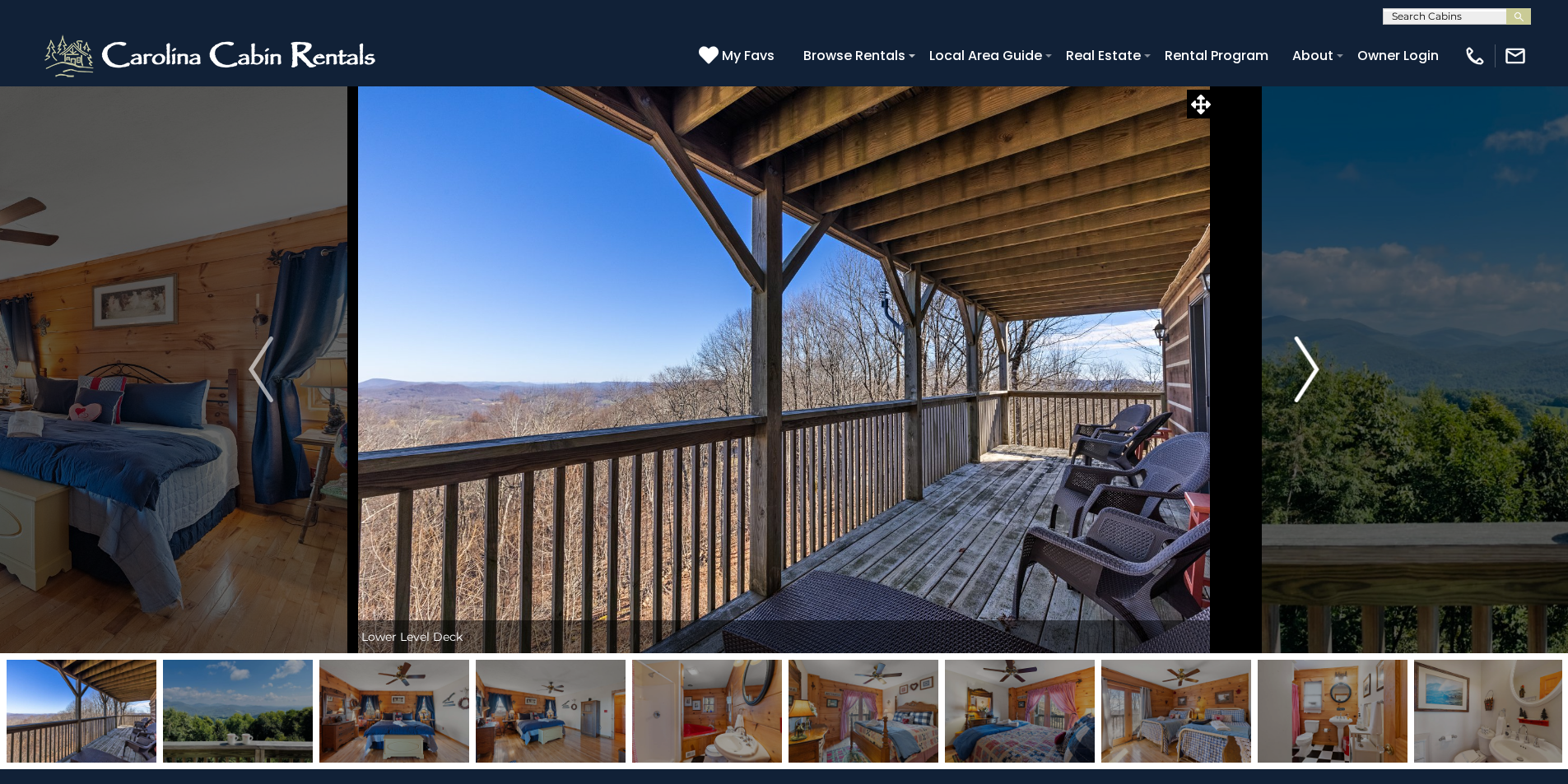
click at [1310, 372] on img "Next" at bounding box center [1307, 370] width 24 height 66
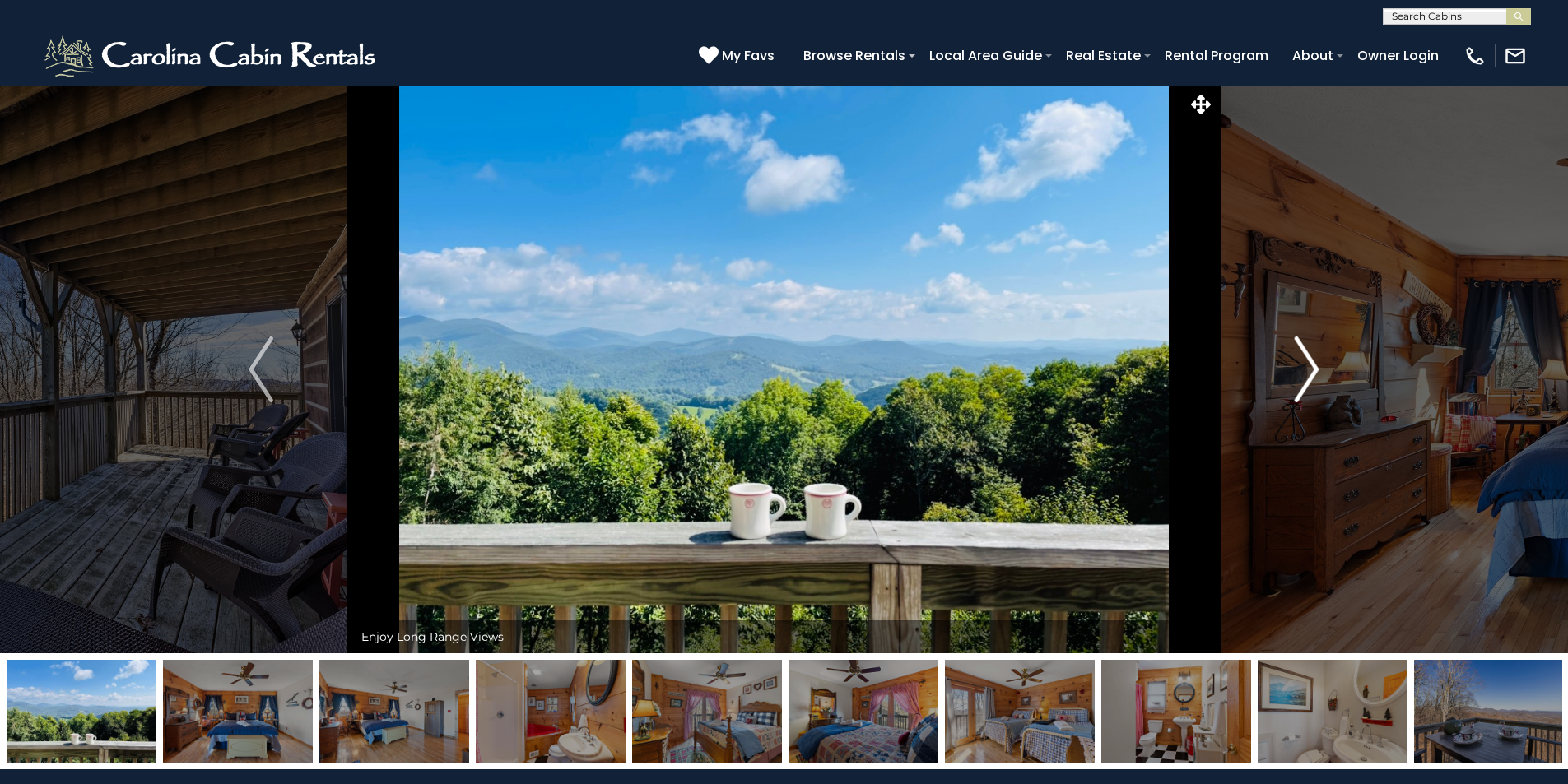
click at [1310, 372] on img "Next" at bounding box center [1307, 370] width 24 height 66
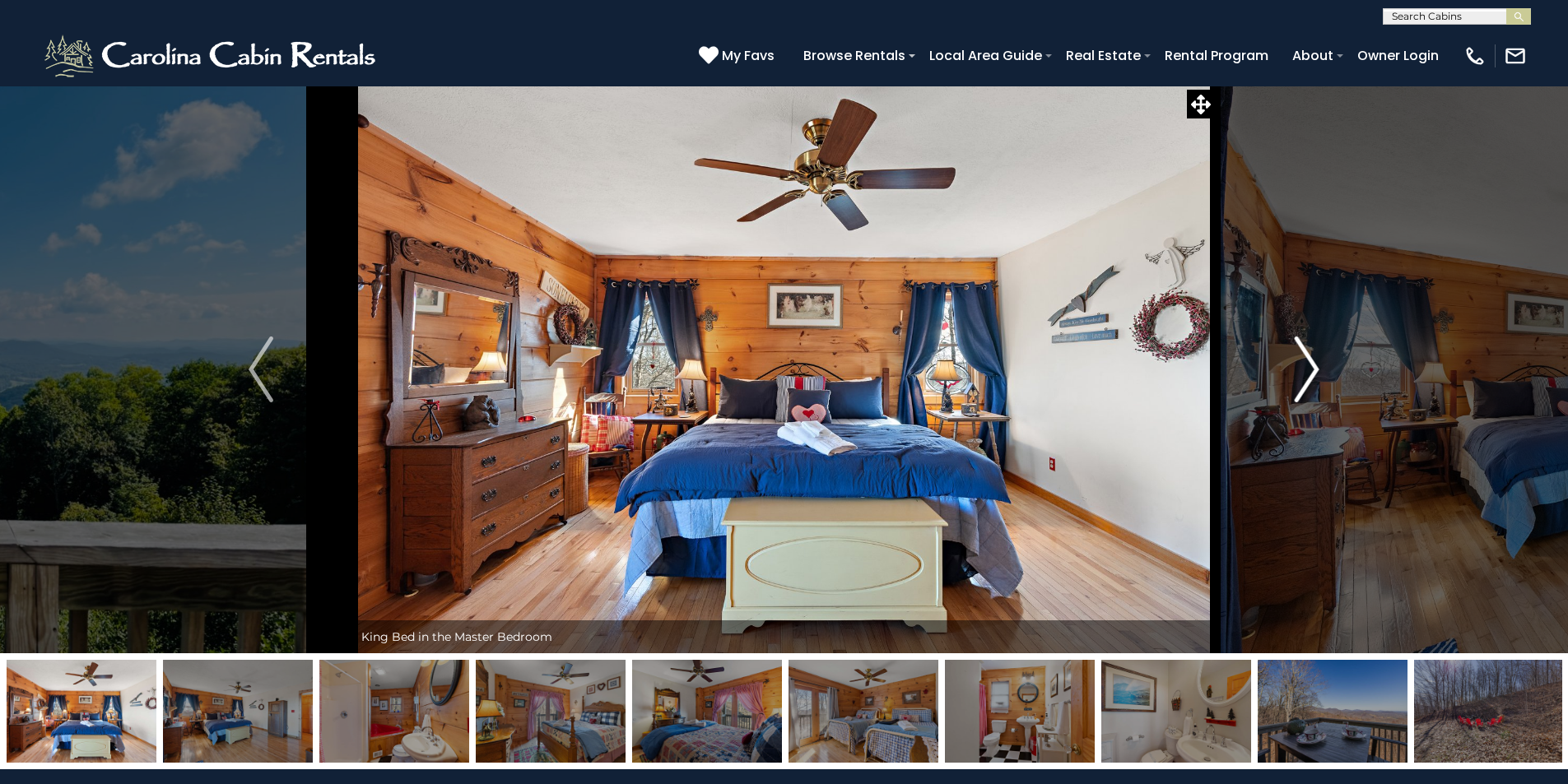
click at [1310, 372] on img "Next" at bounding box center [1307, 370] width 24 height 66
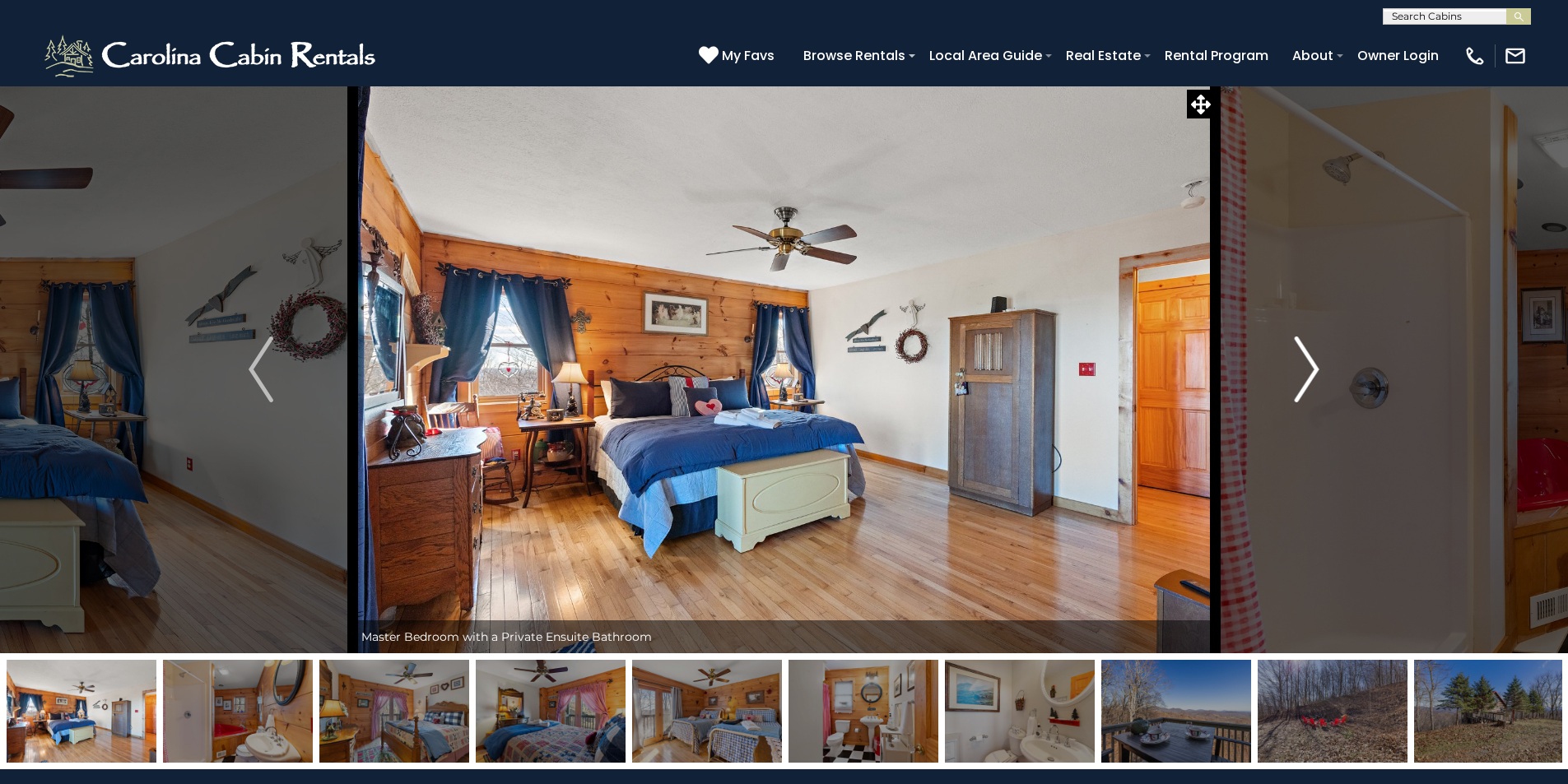
click at [1310, 372] on img "Next" at bounding box center [1307, 370] width 24 height 66
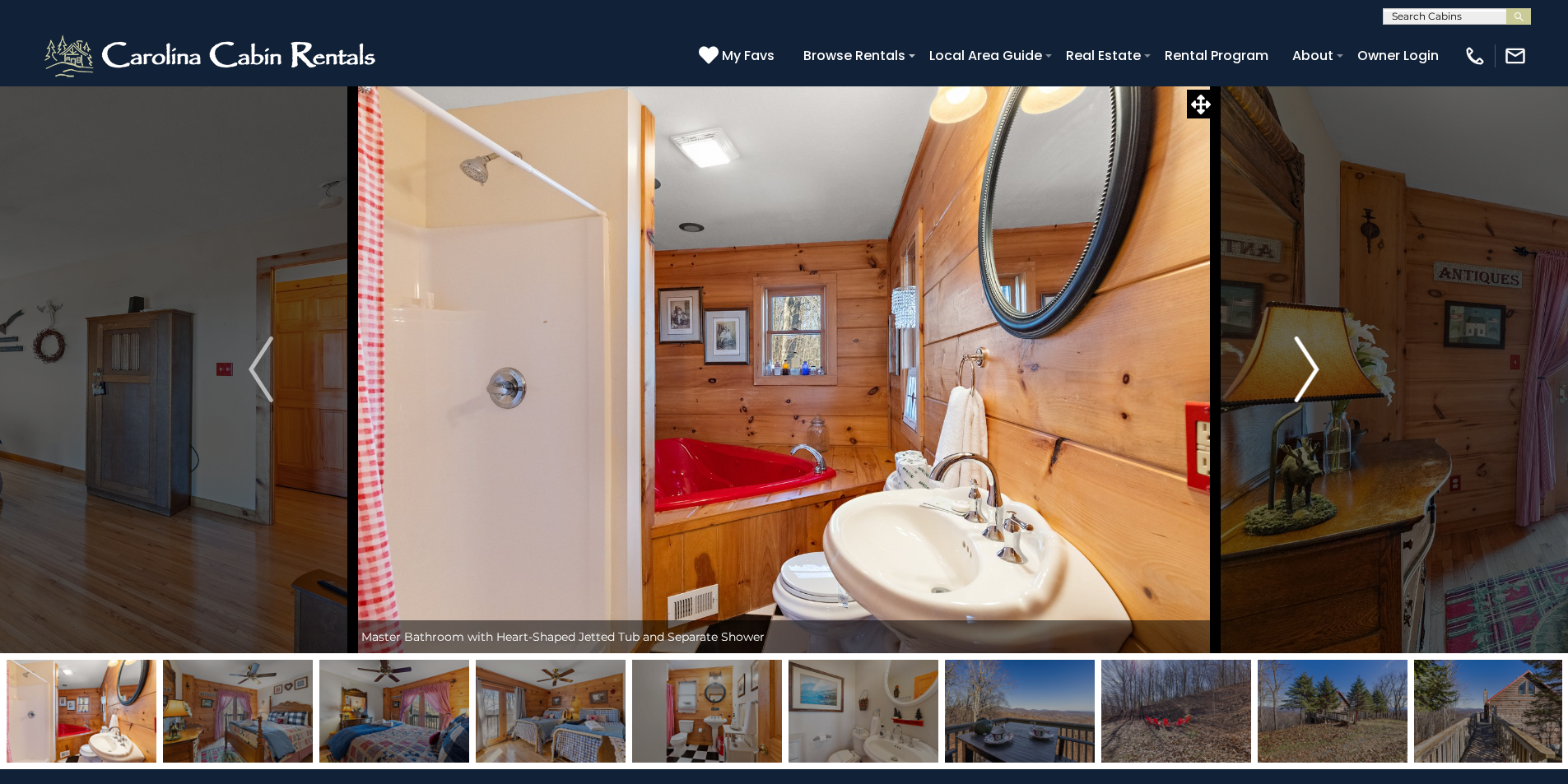
click at [1310, 372] on img "Next" at bounding box center [1307, 370] width 24 height 66
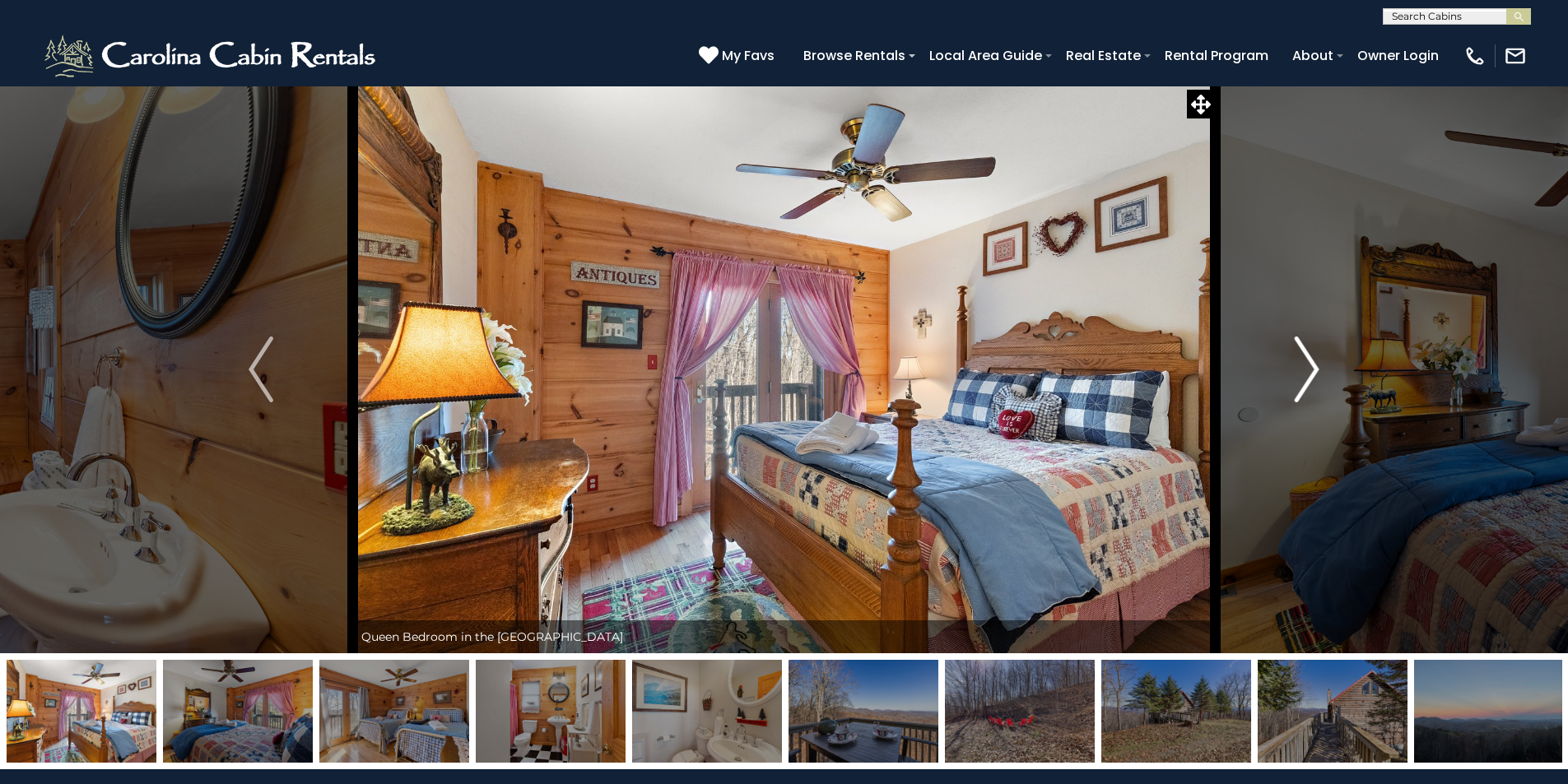
click at [1310, 372] on img "Next" at bounding box center [1307, 370] width 24 height 66
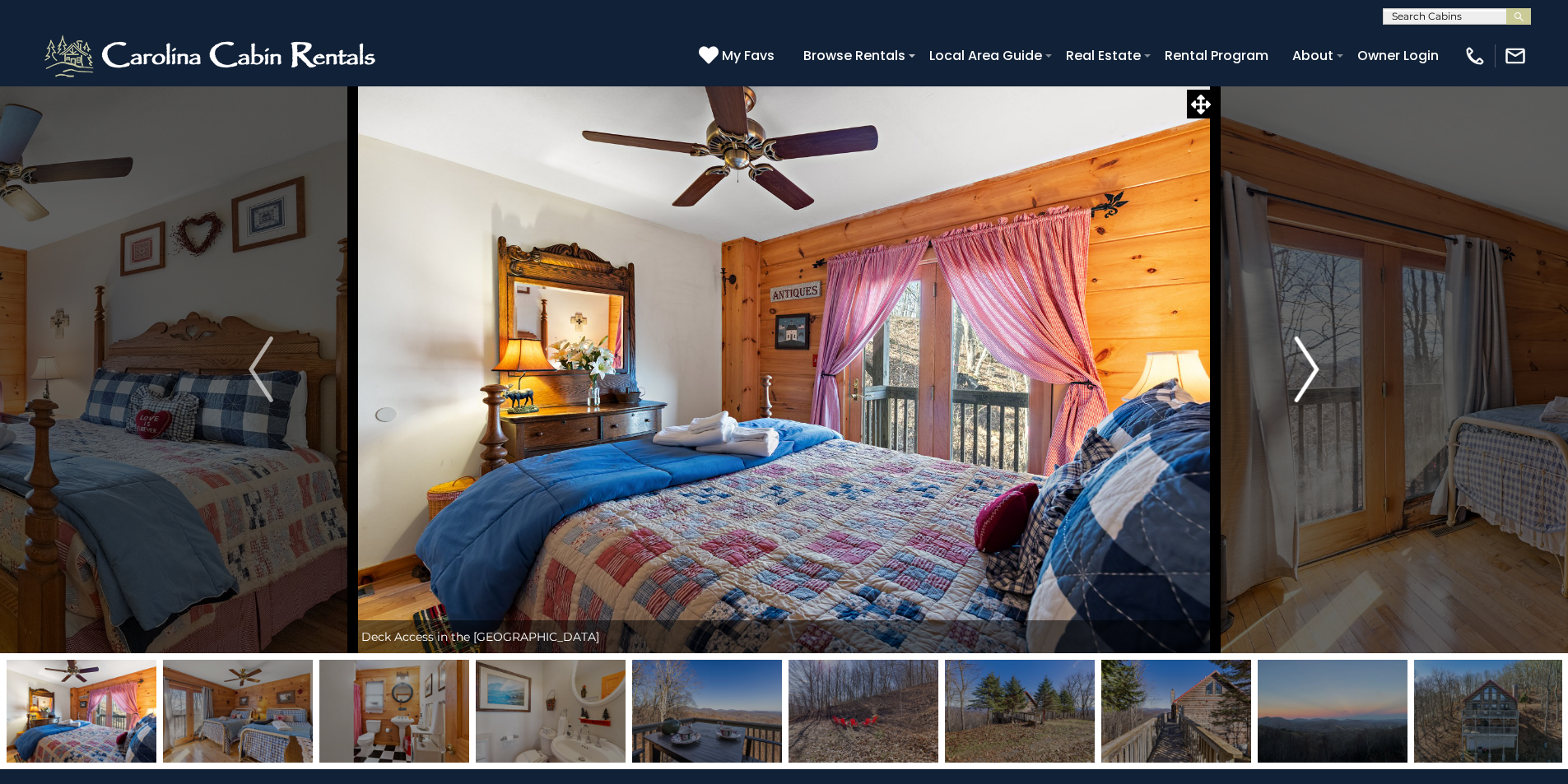
click at [1310, 372] on img "Next" at bounding box center [1307, 370] width 24 height 66
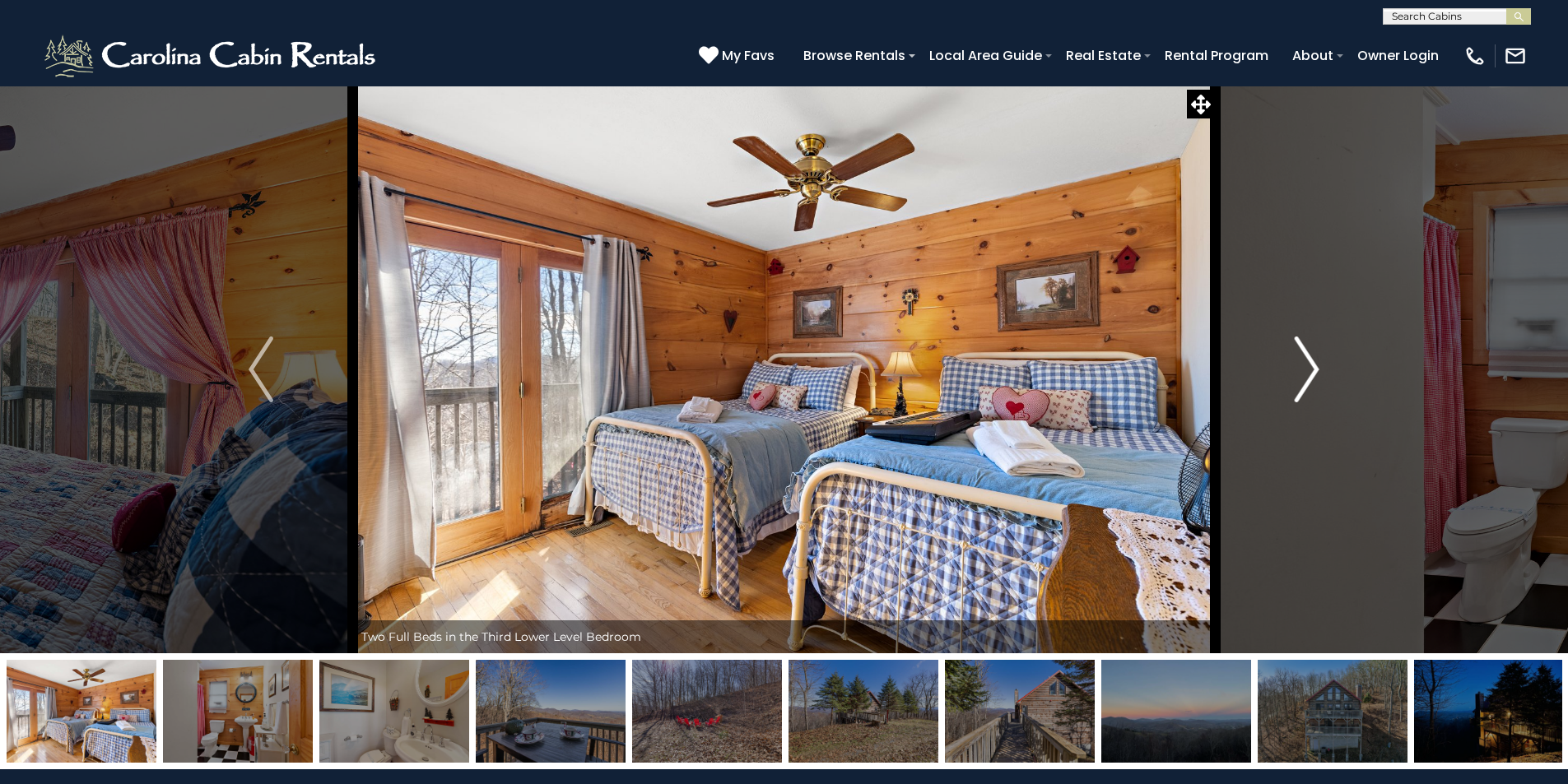
click at [1298, 382] on img "Next" at bounding box center [1307, 370] width 24 height 66
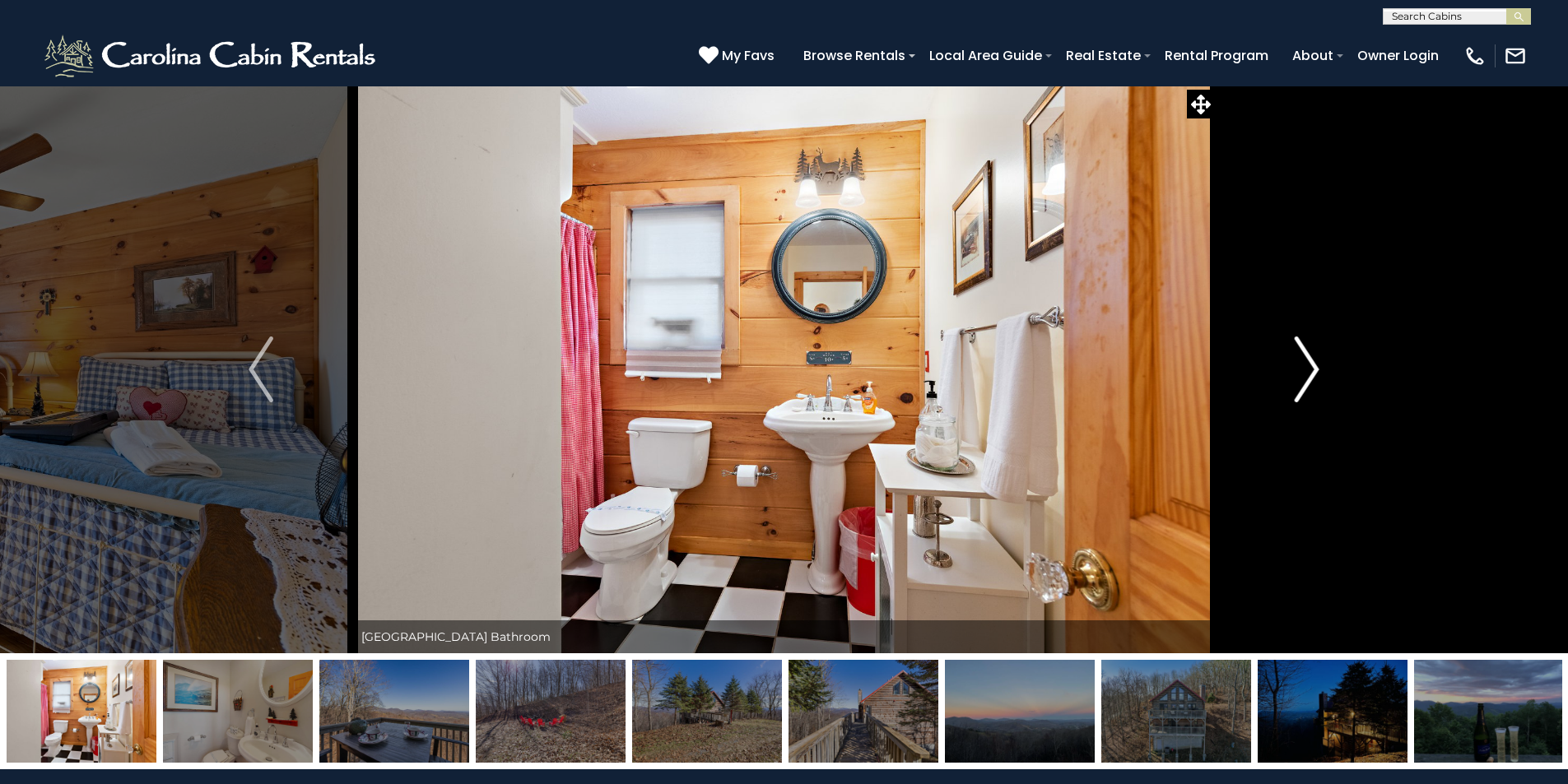
click at [1298, 382] on img "Next" at bounding box center [1307, 370] width 24 height 66
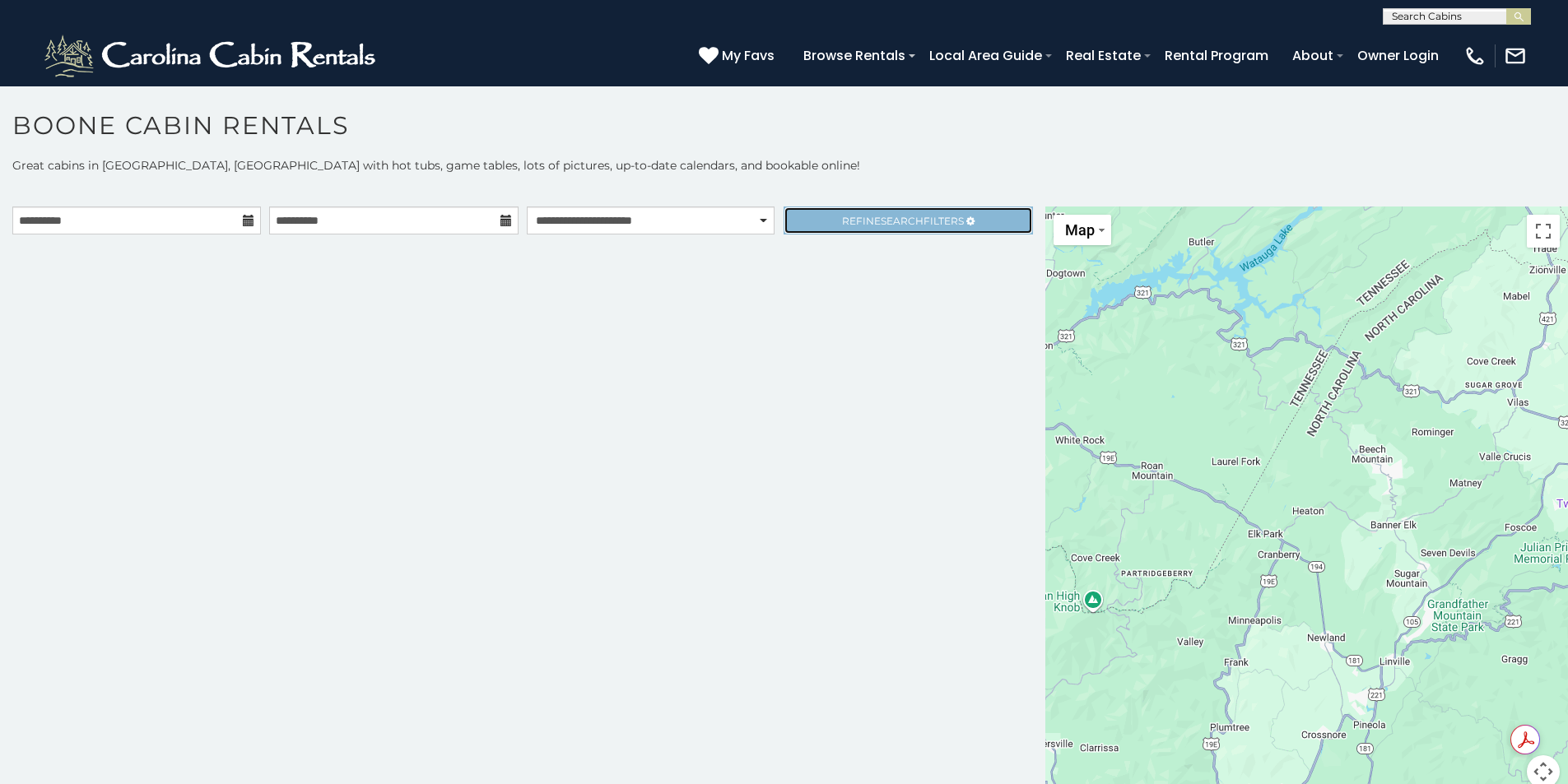
click at [881, 221] on span "Search" at bounding box center [901, 221] width 43 height 12
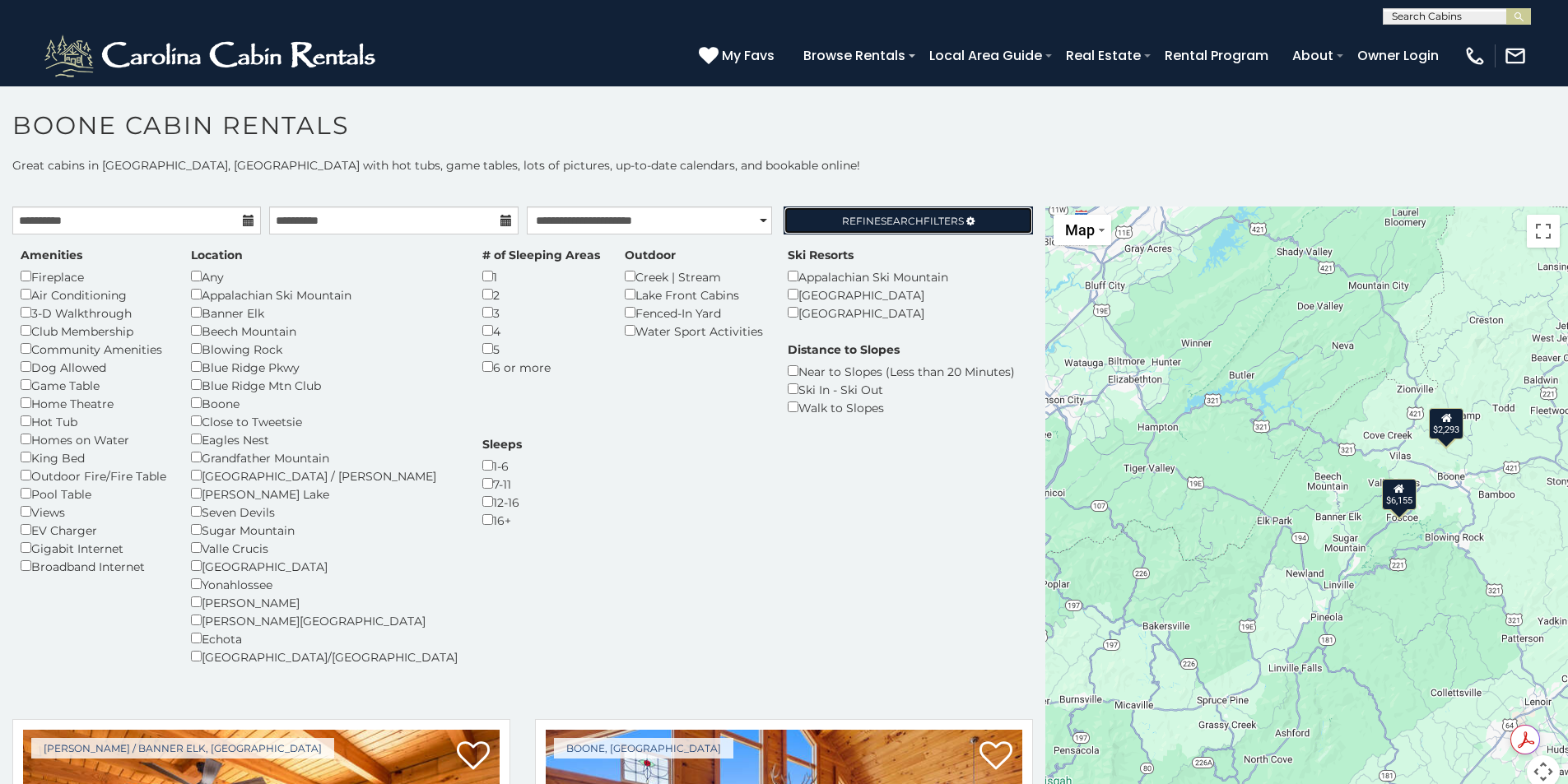
scroll to position [9, 0]
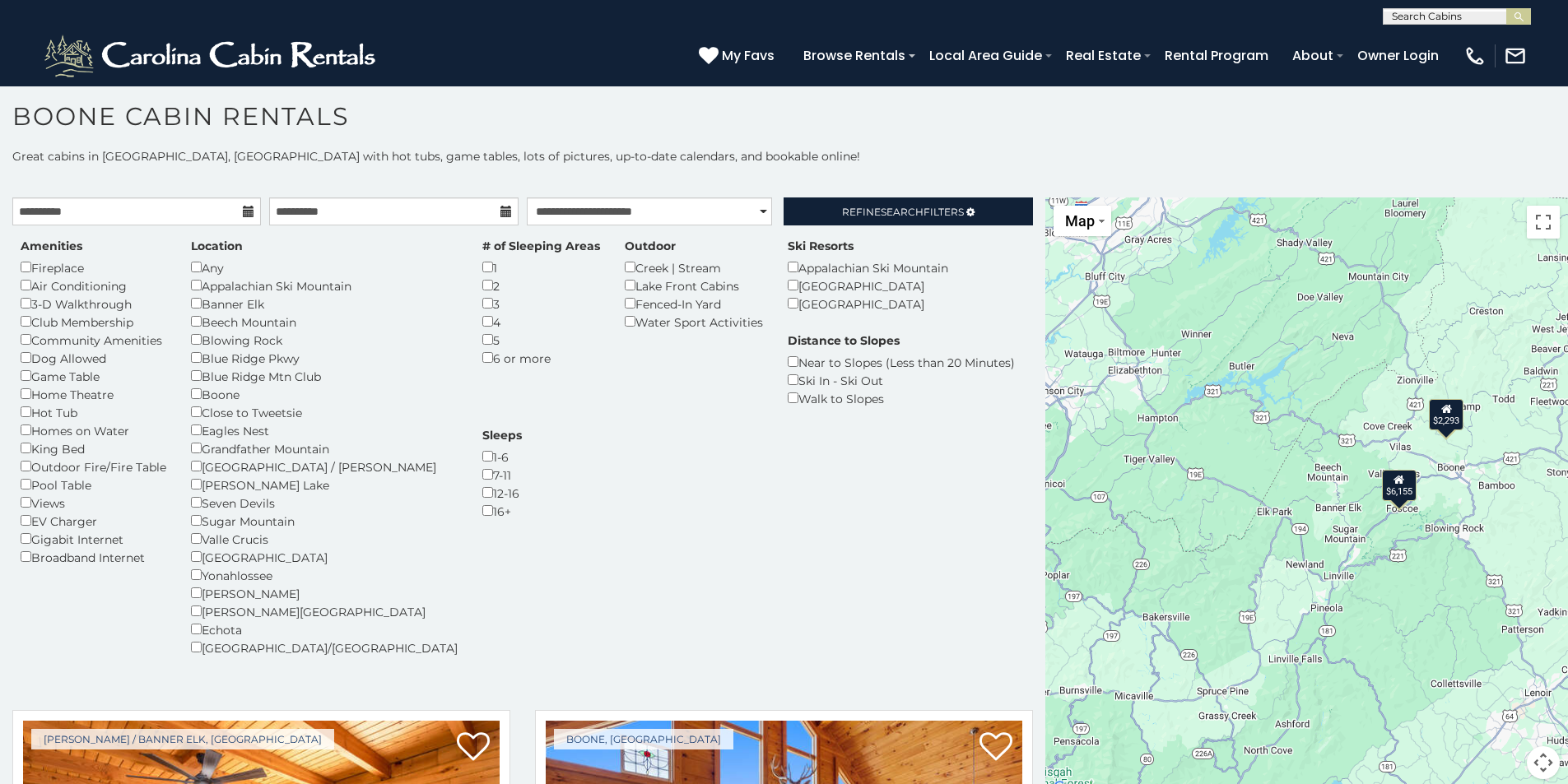
click at [198, 402] on div "Boone" at bounding box center [324, 394] width 266 height 18
click at [939, 203] on link "Refine Search Filters" at bounding box center [908, 211] width 249 height 28
